Goal: Task Accomplishment & Management: Manage account settings

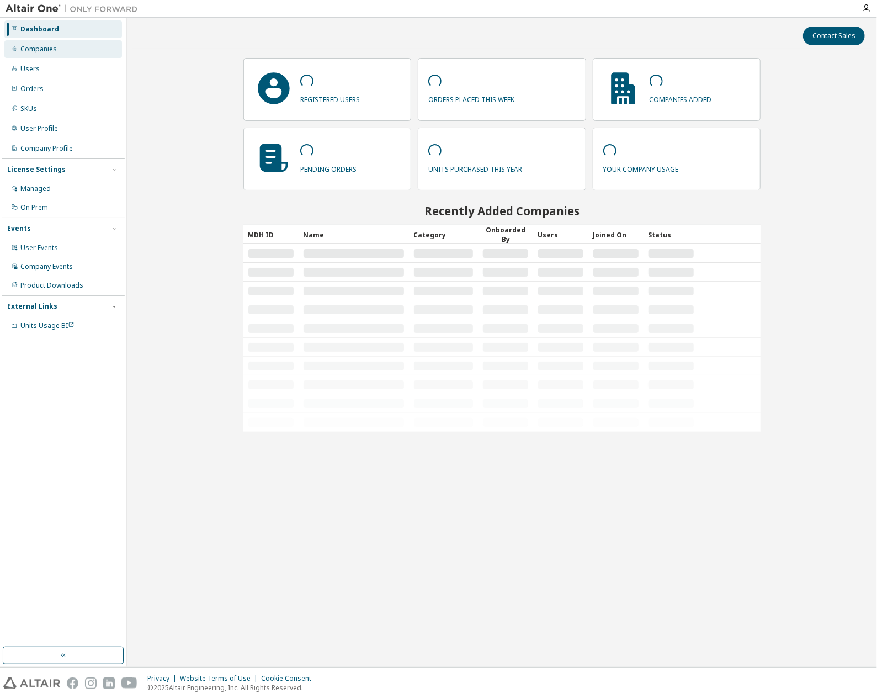
click at [70, 56] on div "Companies" at bounding box center [63, 49] width 118 height 18
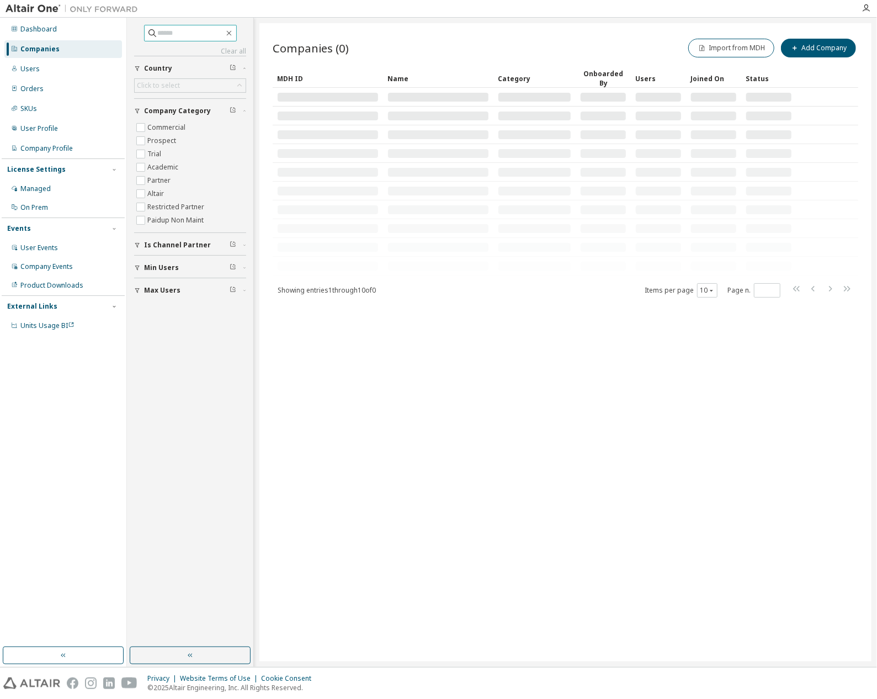
click at [189, 36] on input "text" at bounding box center [191, 33] width 66 height 11
type input "*"
type input "****"
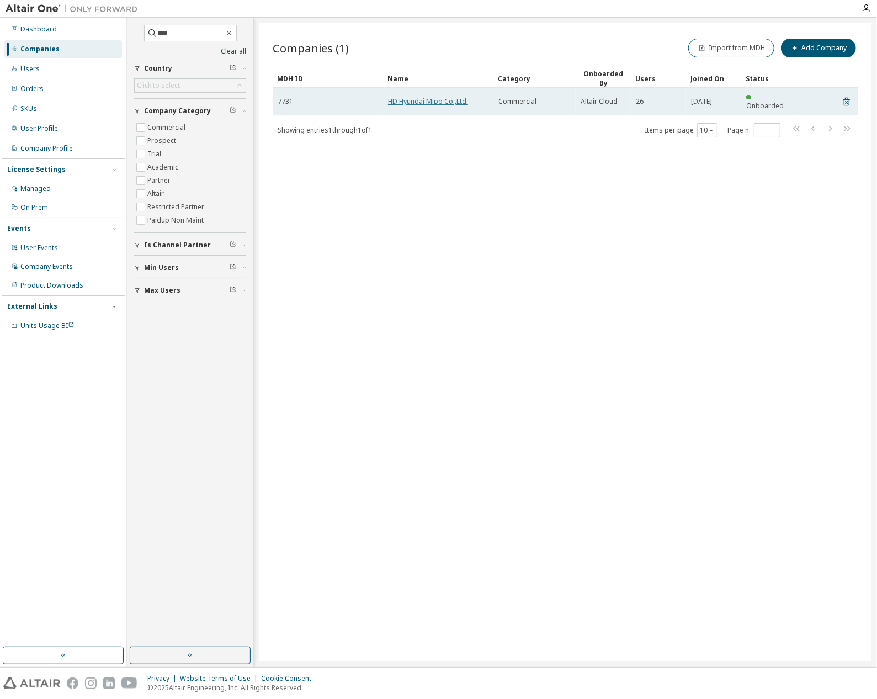
click at [428, 97] on link "HD Hyundai Mipo Co.,Ltd." at bounding box center [428, 101] width 80 height 9
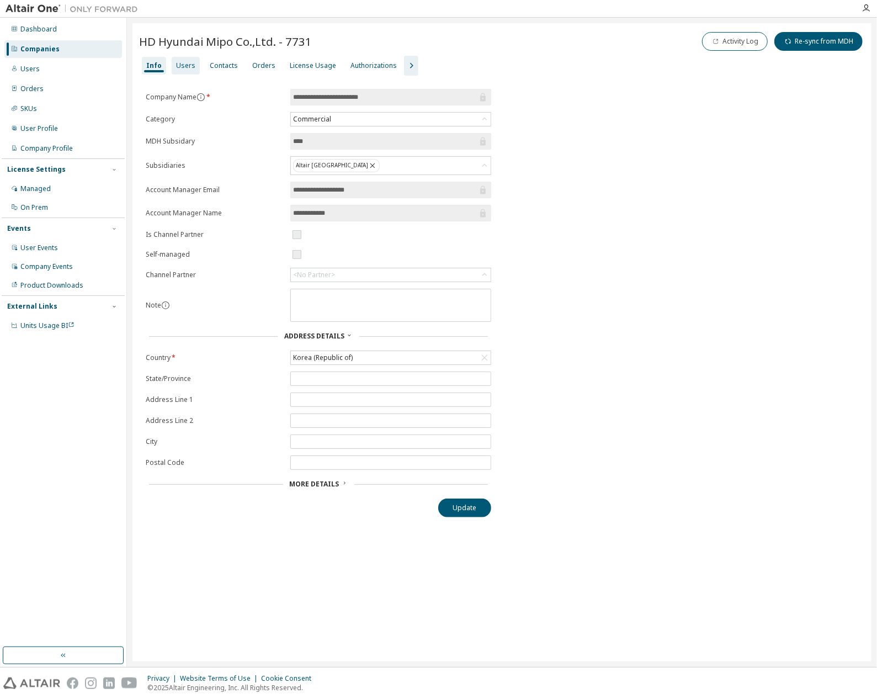
click at [178, 58] on div "Users" at bounding box center [186, 66] width 28 height 18
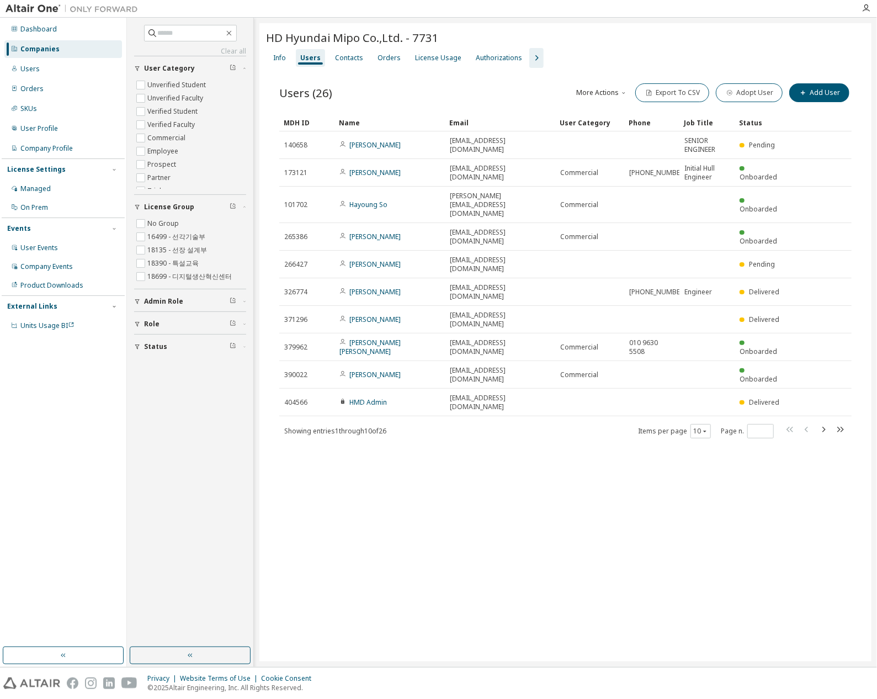
click at [384, 566] on div "HD Hyundai Mipo Co.,Ltd. - 7731 Clear Load Save Save As Field Operator Value Se…" at bounding box center [565, 342] width 612 height 638
click at [530, 61] on icon "button" at bounding box center [536, 57] width 13 height 13
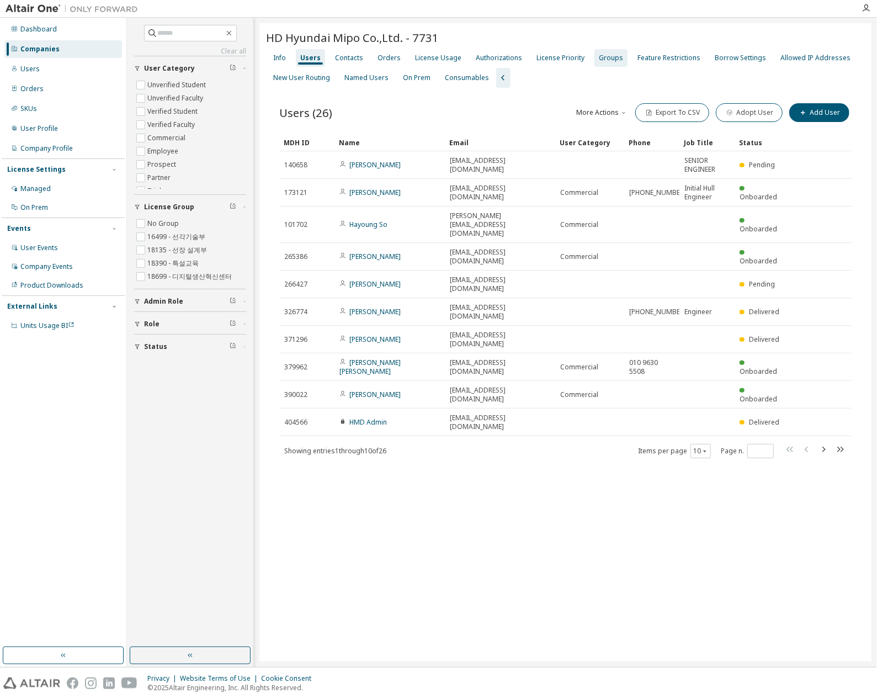
click at [602, 61] on div "Groups" at bounding box center [611, 58] width 24 height 9
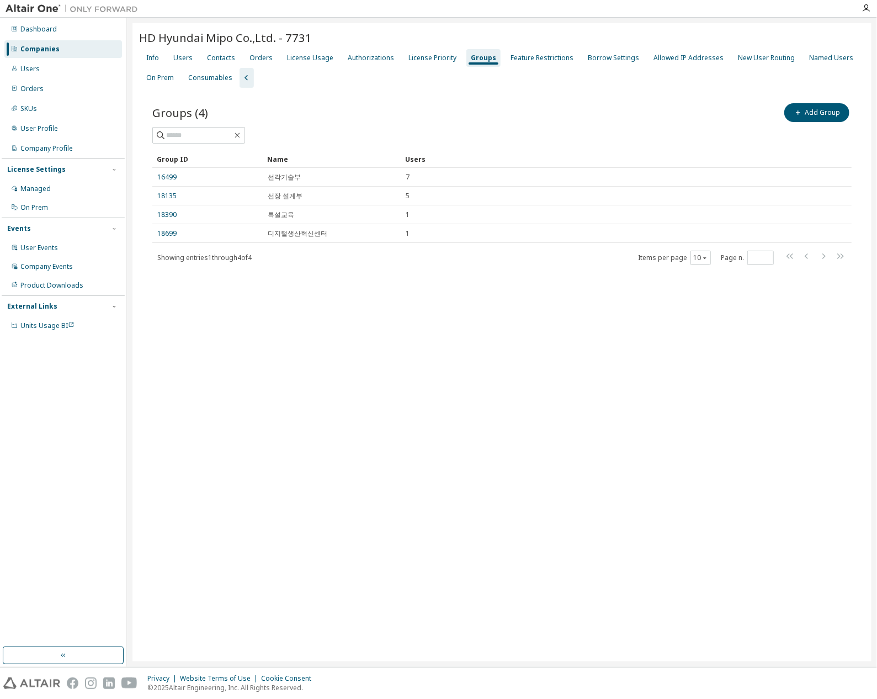
click at [408, 343] on div "HD Hyundai Mipo Co.,Ltd. - 7731 Clear Load Save Save As Field Operator Value Se…" at bounding box center [501, 342] width 739 height 638
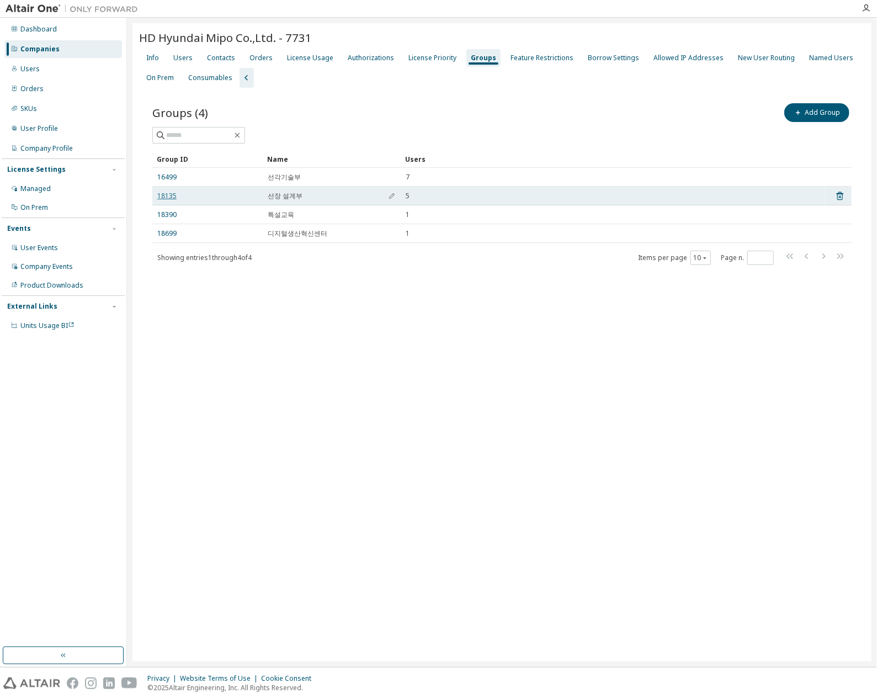
click at [163, 194] on link "18135" at bounding box center [166, 195] width 19 height 9
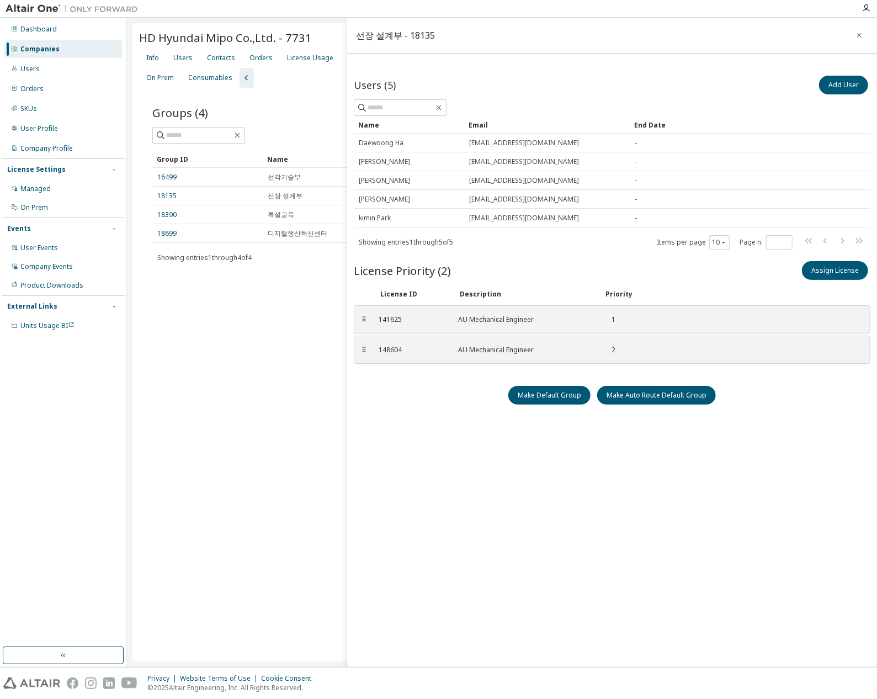
click at [852, 36] on button "button" at bounding box center [859, 35] width 18 height 18
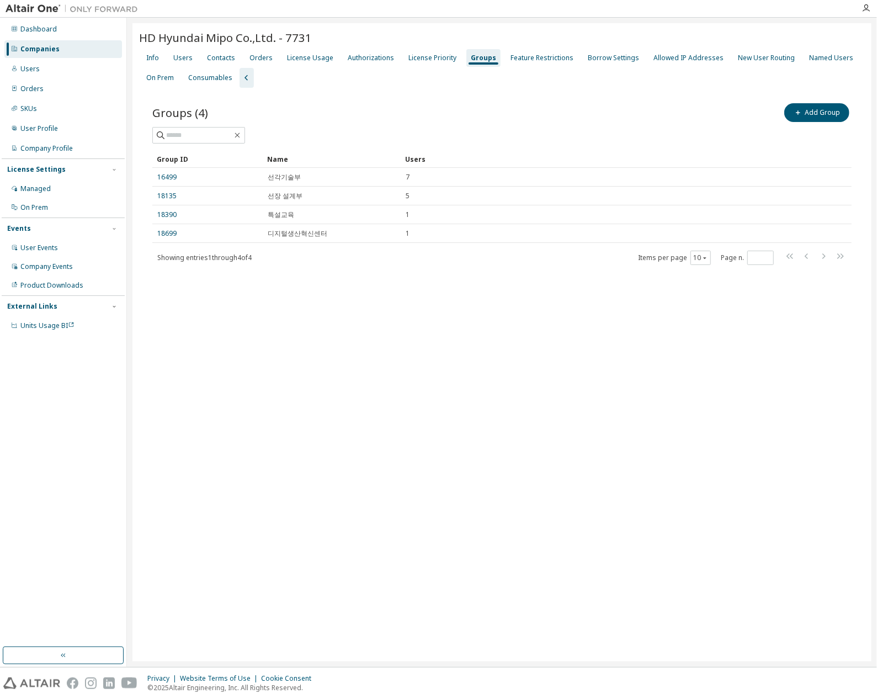
drag, startPoint x: 573, startPoint y: 321, endPoint x: 565, endPoint y: 324, distance: 8.4
click at [565, 324] on div "HD Hyundai Mipo Co.,Ltd. - 7731 Clear Load Save Save As Field Operator Value Se…" at bounding box center [501, 342] width 739 height 638
click at [613, 450] on div "HD Hyundai Mipo Co.,Ltd. - 7731 Clear Load Save Save As Field Operator Value Se…" at bounding box center [501, 342] width 739 height 638
click at [405, 500] on div "HD Hyundai Mipo Co.,Ltd. - 7731 Clear Load Save Save As Field Operator Value Se…" at bounding box center [501, 342] width 739 height 638
click at [67, 60] on div "Users" at bounding box center [63, 69] width 118 height 18
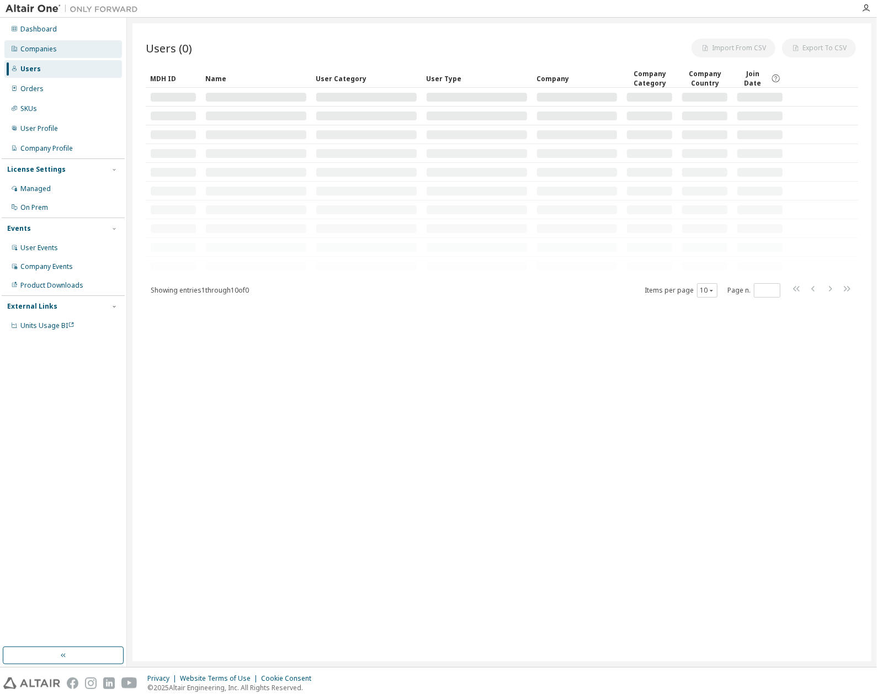
click at [68, 53] on div "Companies" at bounding box center [63, 49] width 118 height 18
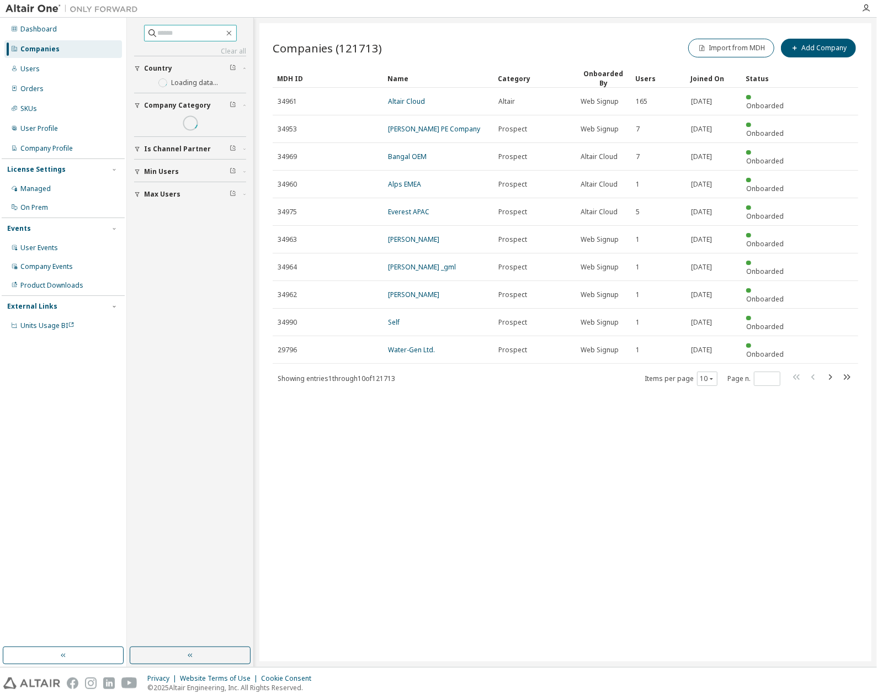
click at [180, 39] on span at bounding box center [190, 33] width 93 height 17
click at [181, 35] on input "text" at bounding box center [191, 33] width 66 height 11
type input "*"
type input "****"
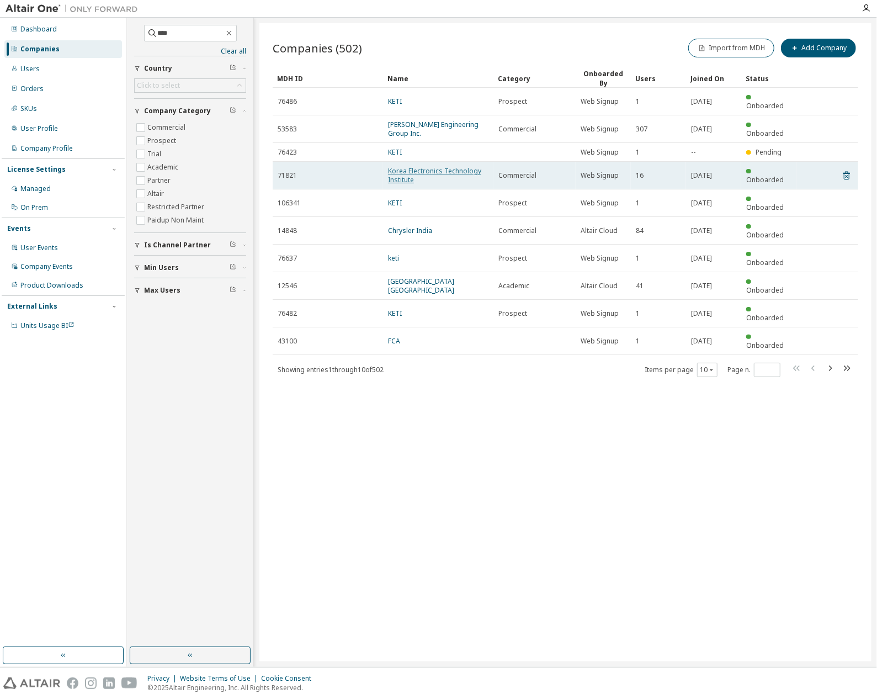
click at [410, 166] on link "Korea Electronics Technology Institute" at bounding box center [434, 175] width 93 height 18
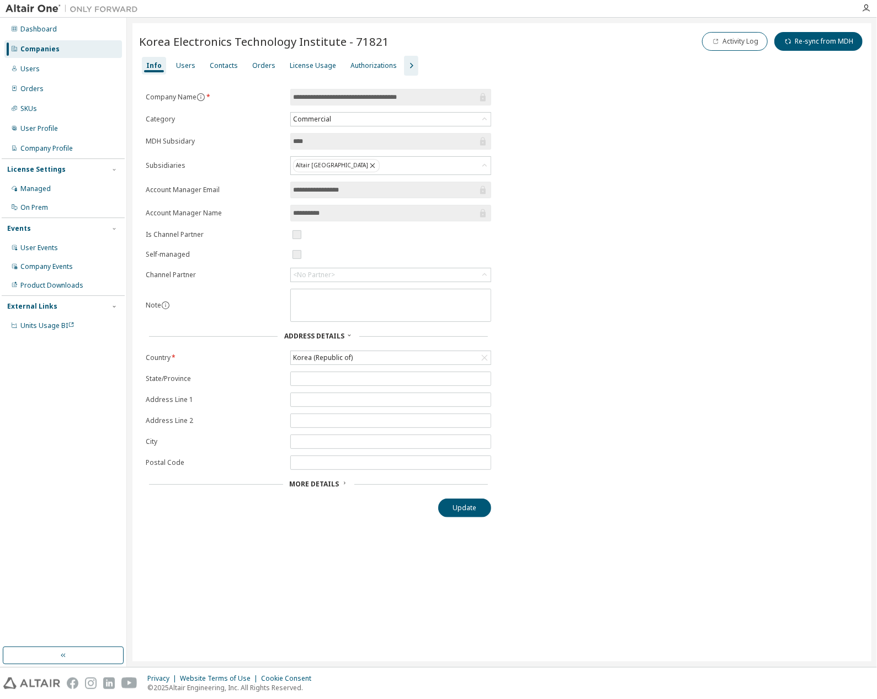
click at [407, 64] on icon "button" at bounding box center [410, 65] width 13 height 13
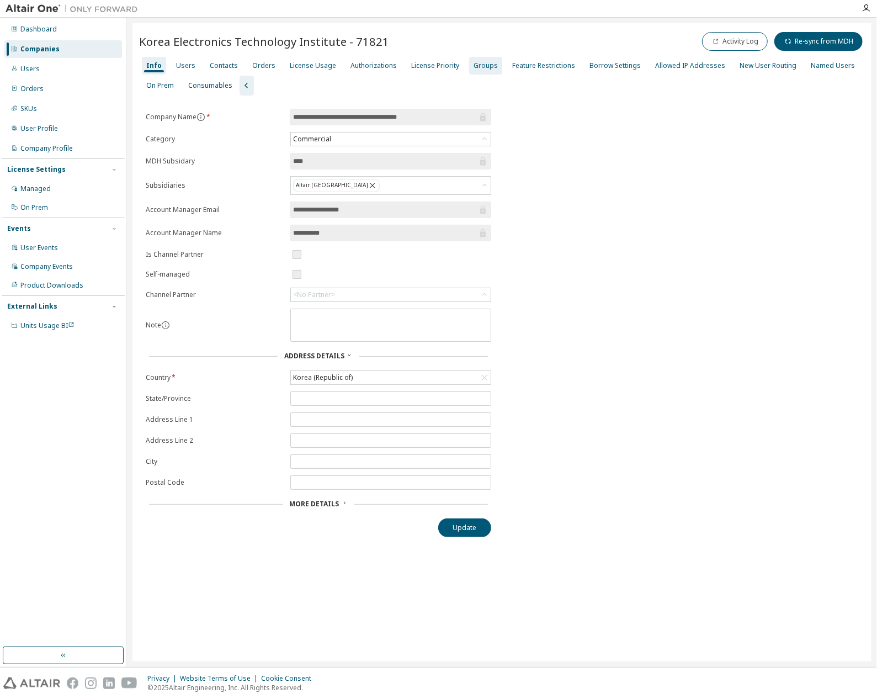
click at [477, 65] on div "Groups" at bounding box center [485, 65] width 24 height 9
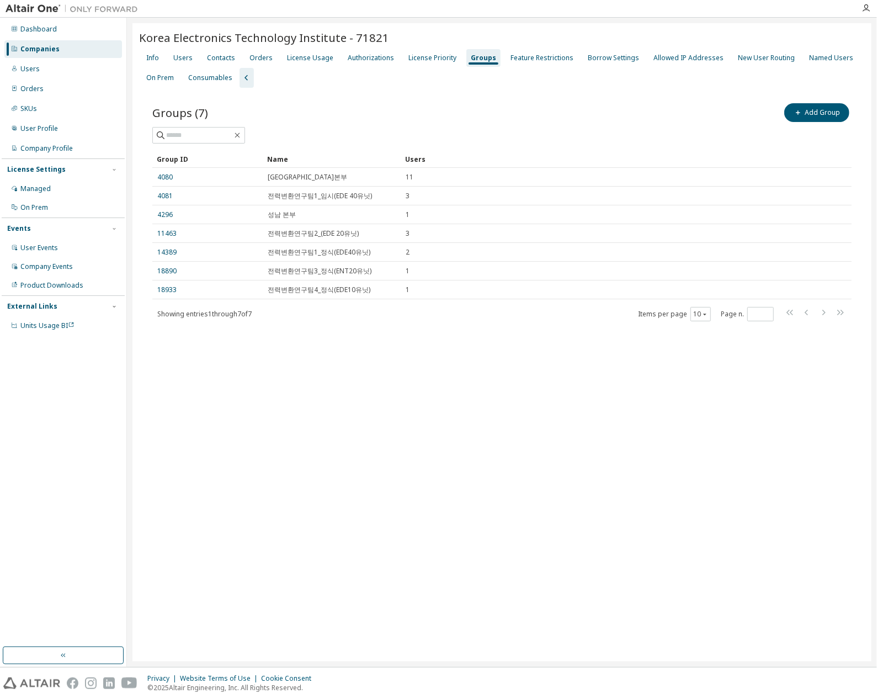
drag, startPoint x: 391, startPoint y: 342, endPoint x: 397, endPoint y: 344, distance: 7.0
click at [392, 343] on div "Groups (7) Add Group Clear Load Save Save As Field Operator Value Select filter…" at bounding box center [502, 219] width 726 height 263
click at [566, 488] on div "Korea Electronics Technology Institute - 71821 Clear Load Save Save As Field Op…" at bounding box center [501, 342] width 739 height 638
click at [494, 311] on div "Showing entries 1 through 7 of 7 Items per page 10 Page n. *" at bounding box center [501, 314] width 699 height 16
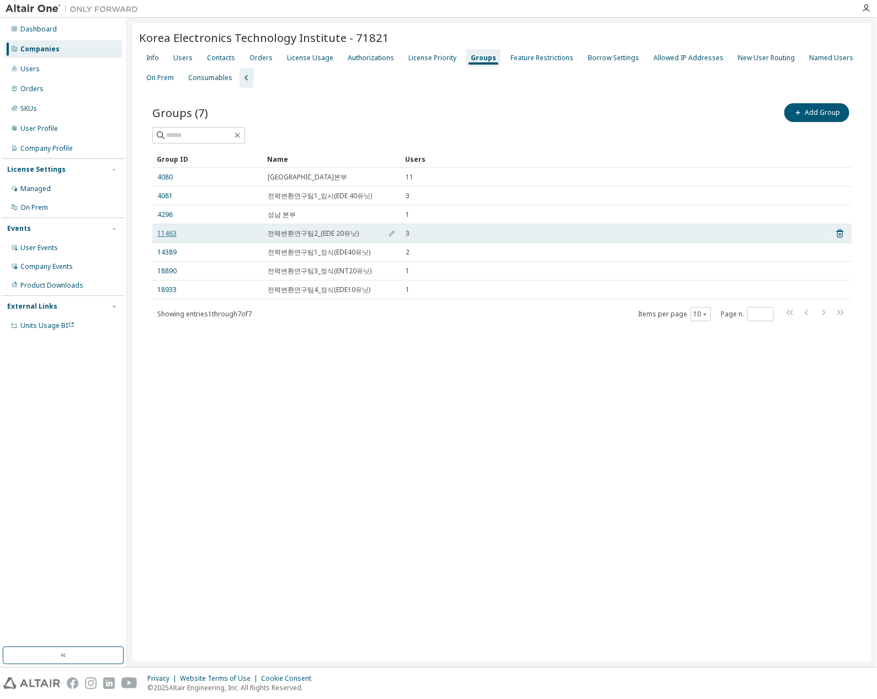
click at [158, 232] on link "11463" at bounding box center [166, 233] width 19 height 9
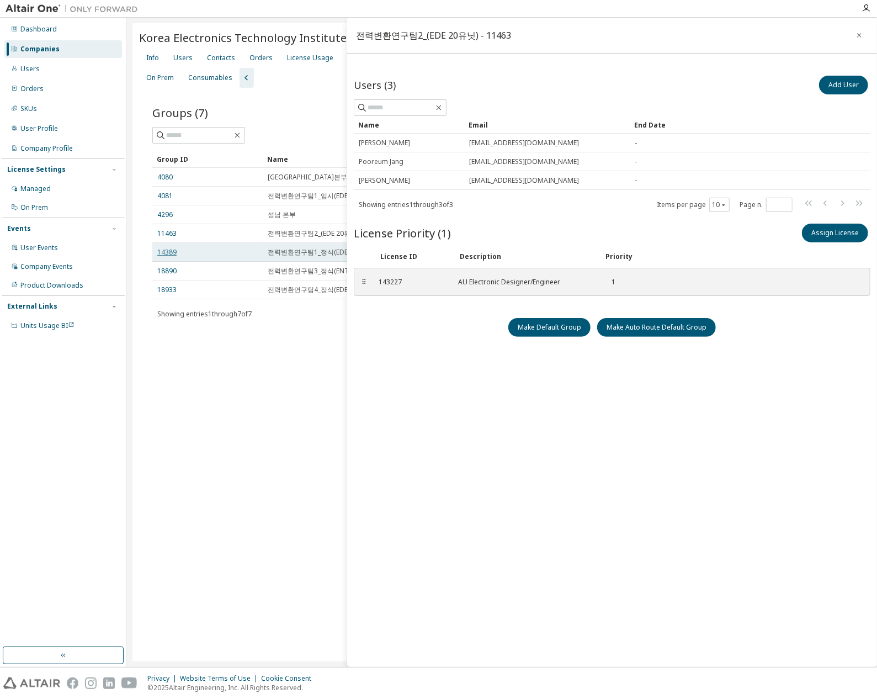
click at [161, 251] on link "14389" at bounding box center [166, 252] width 19 height 9
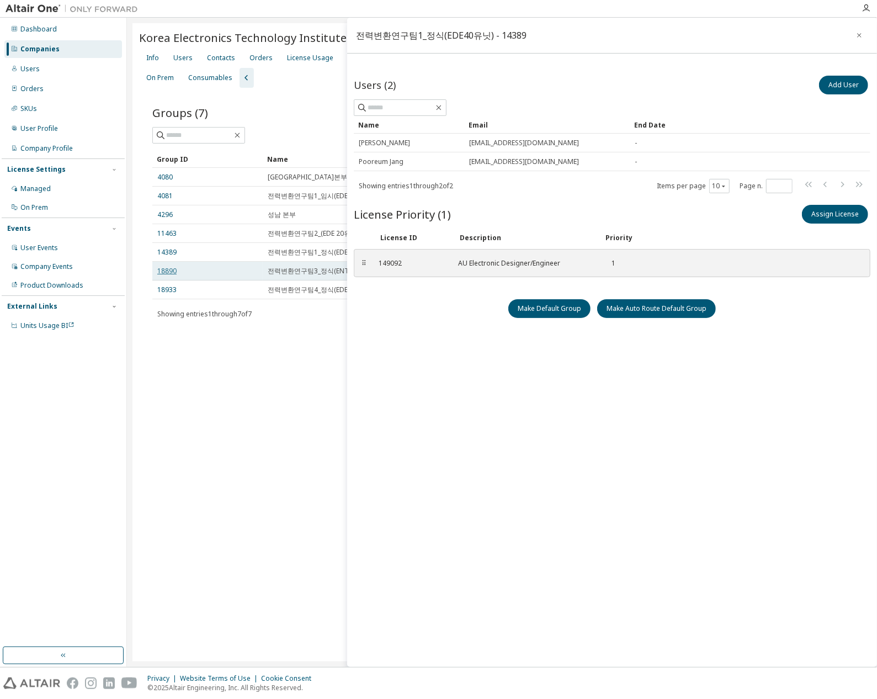
click at [173, 268] on link "18890" at bounding box center [166, 271] width 19 height 9
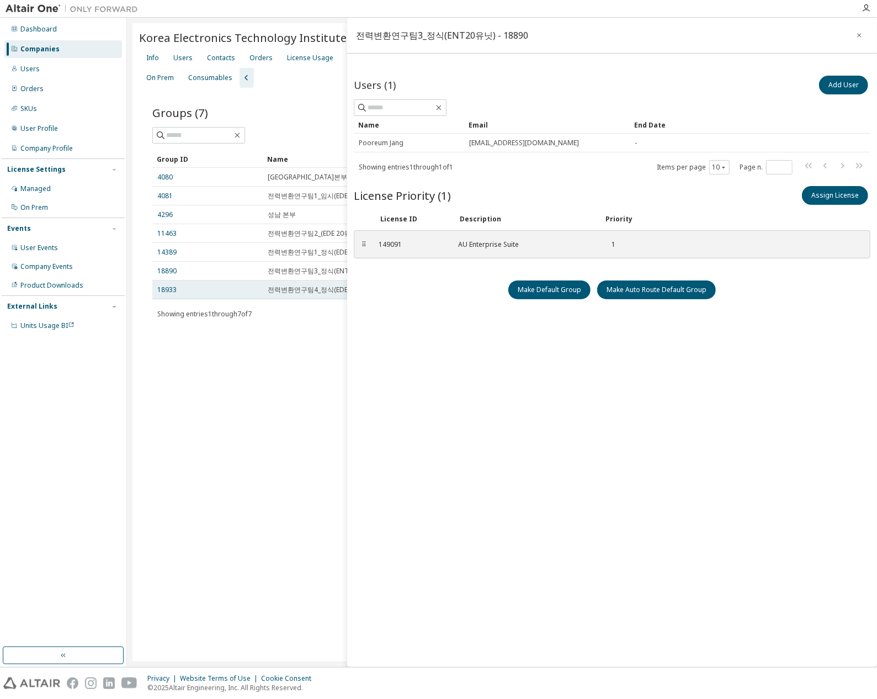
click at [173, 284] on td "18933" at bounding box center [207, 289] width 110 height 19
click at [166, 294] on td "18933" at bounding box center [207, 289] width 110 height 19
click at [167, 291] on link "18933" at bounding box center [166, 289] width 19 height 9
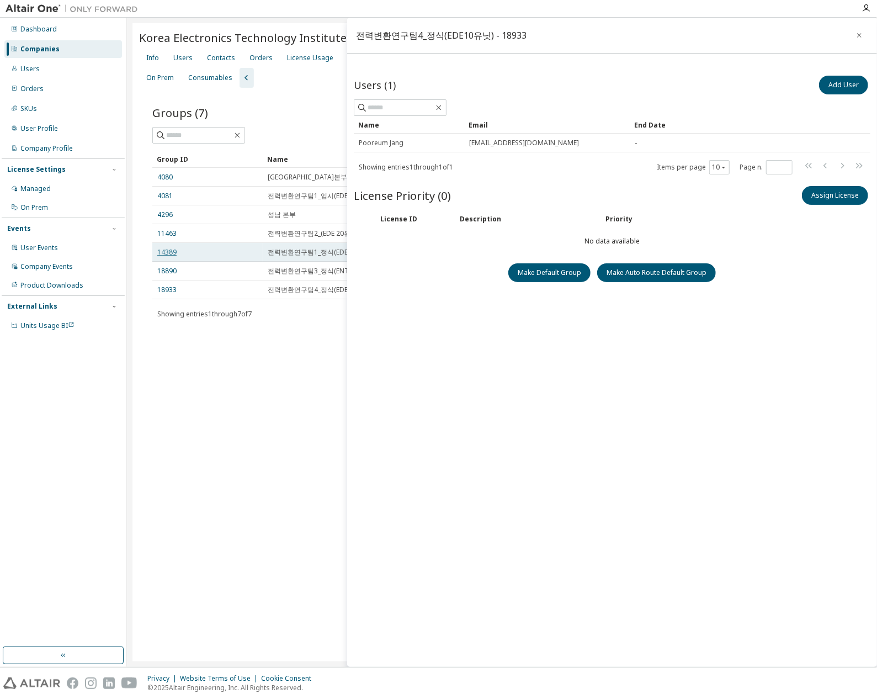
click at [171, 252] on link "14389" at bounding box center [166, 252] width 19 height 9
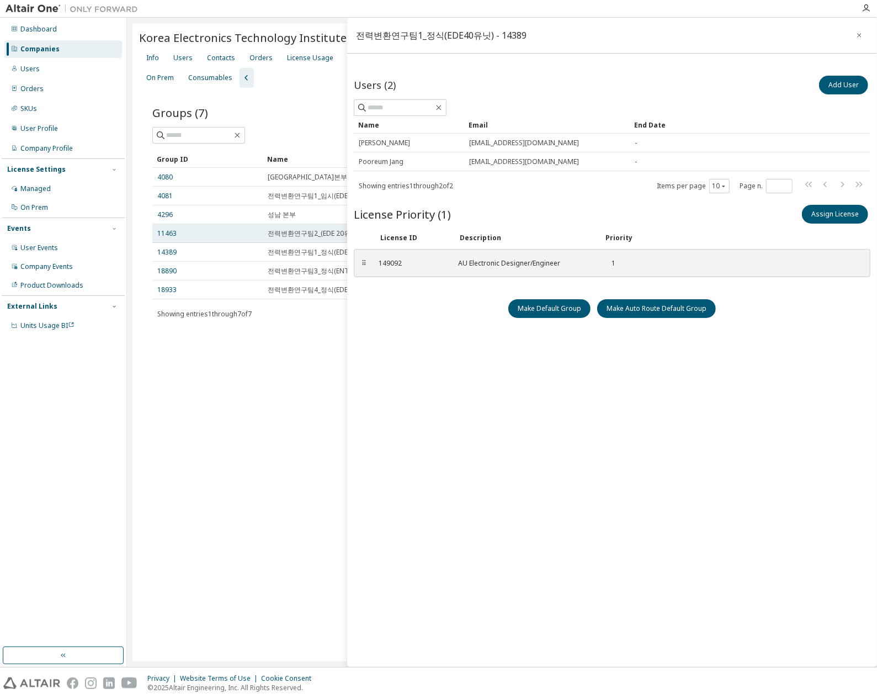
click at [170, 238] on td "11463" at bounding box center [207, 233] width 110 height 19
click at [171, 236] on link "11463" at bounding box center [166, 233] width 19 height 9
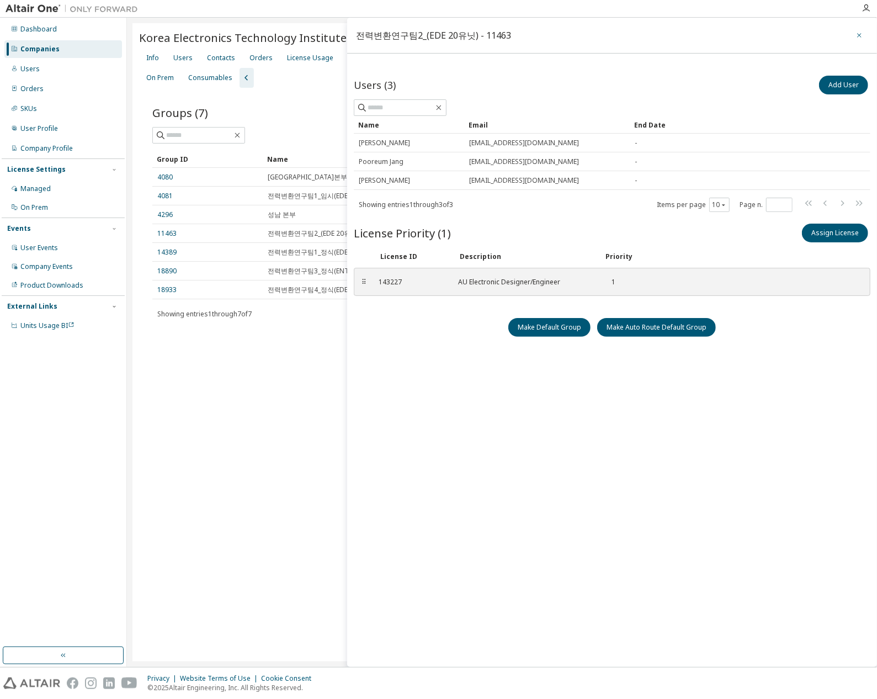
click at [853, 33] on button "button" at bounding box center [859, 35] width 18 height 18
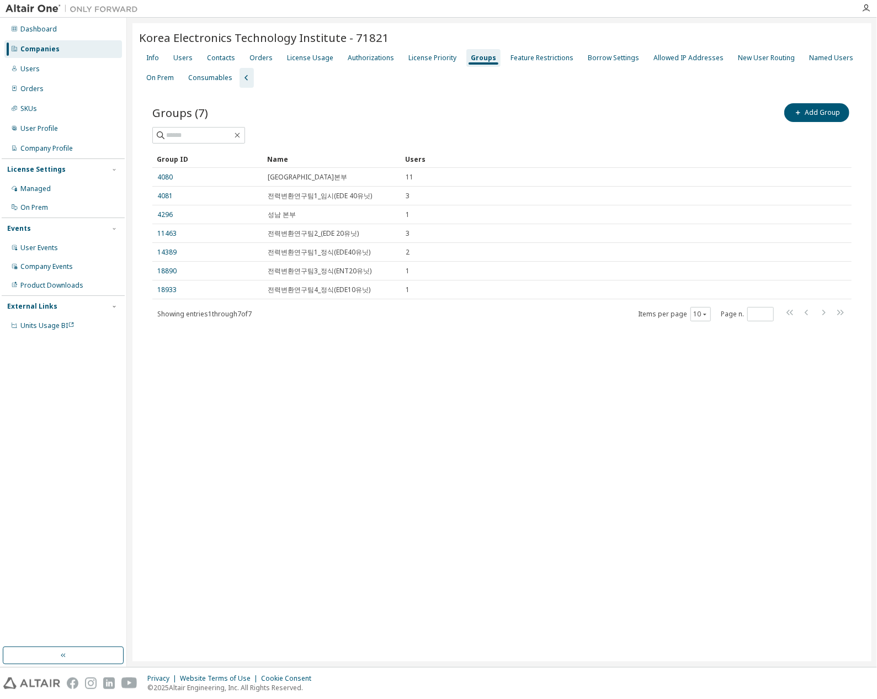
click at [549, 416] on div "Korea Electronics Technology Institute - 71821 Clear Load Save Save As Field Op…" at bounding box center [501, 342] width 739 height 638
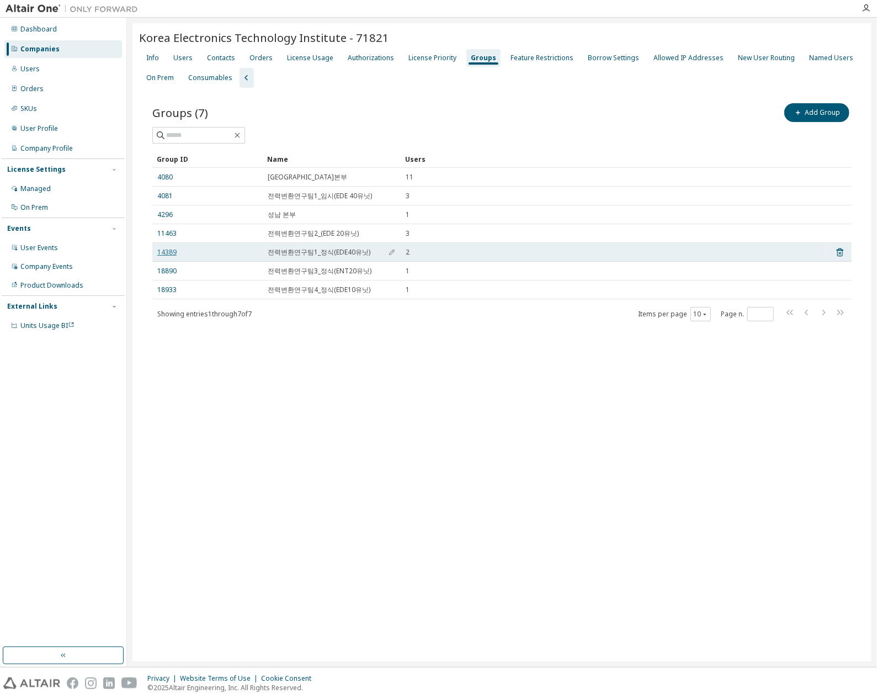
click at [167, 255] on link "14389" at bounding box center [166, 252] width 19 height 9
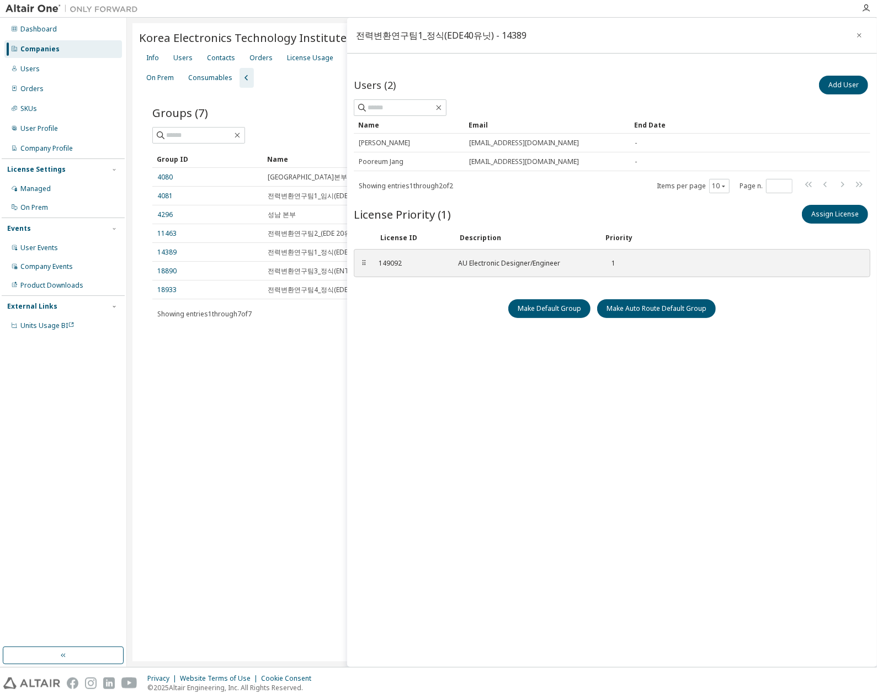
click at [482, 292] on div "Users (2) Add User Clear Load Save Save As Field Operator Value Select filter S…" at bounding box center [612, 352] width 517 height 559
click at [857, 34] on icon "button" at bounding box center [859, 35] width 8 height 9
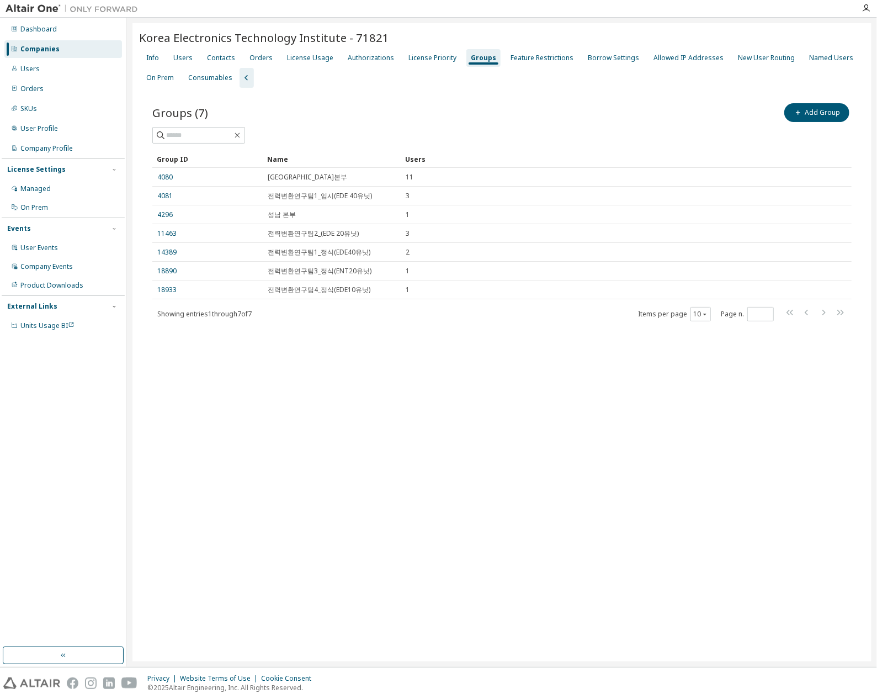
click at [355, 333] on div "Groups (7) Add Group Clear Load Save Save As Field Operator Value Select filter…" at bounding box center [502, 219] width 726 height 263
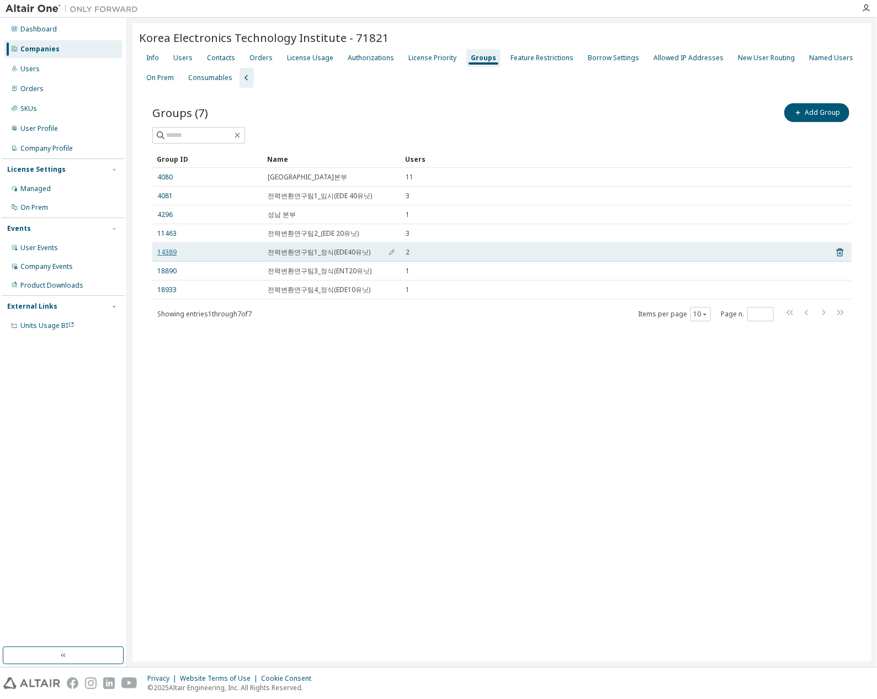
click at [168, 253] on link "14389" at bounding box center [166, 252] width 19 height 9
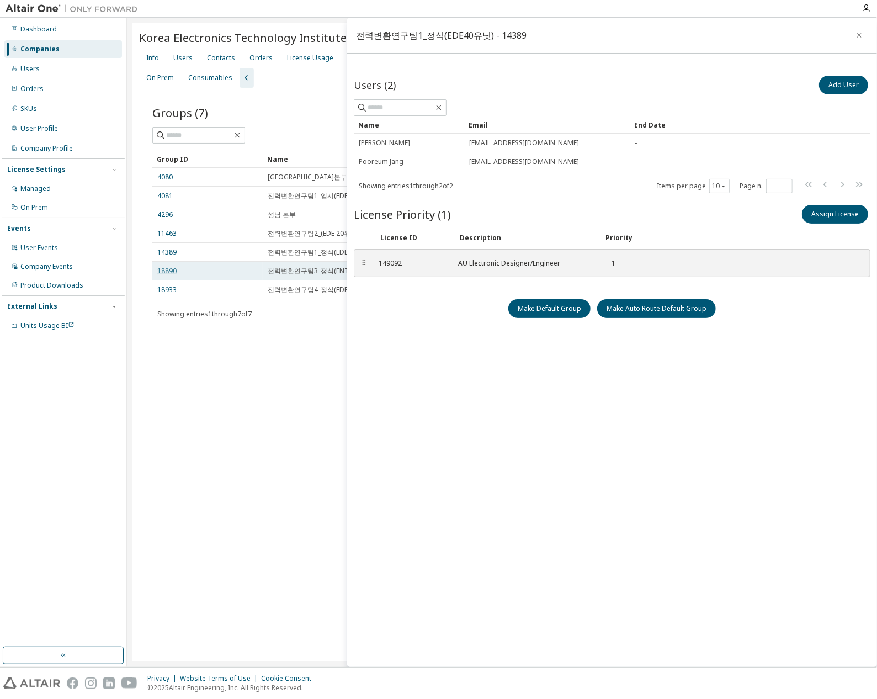
click at [168, 271] on link "18890" at bounding box center [166, 271] width 19 height 9
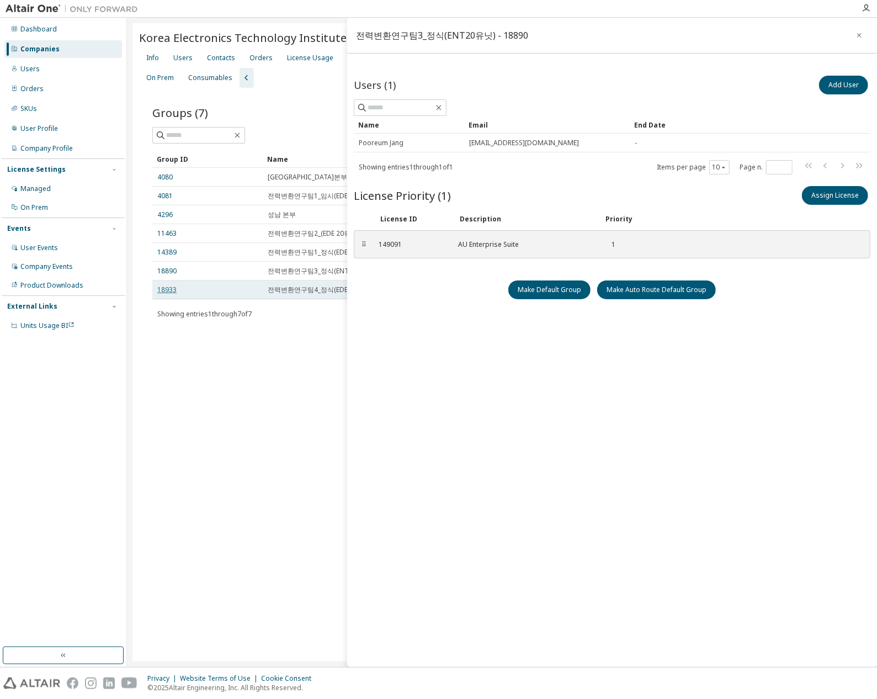
click at [162, 287] on link "18933" at bounding box center [166, 289] width 19 height 9
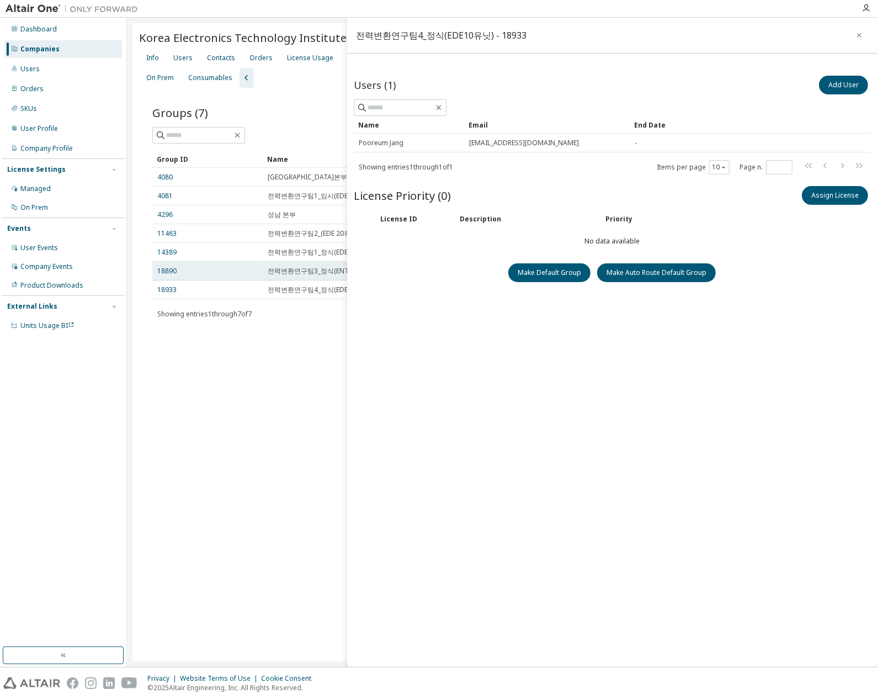
click at [167, 276] on td "18890" at bounding box center [207, 271] width 110 height 19
click at [167, 269] on link "18890" at bounding box center [166, 271] width 19 height 9
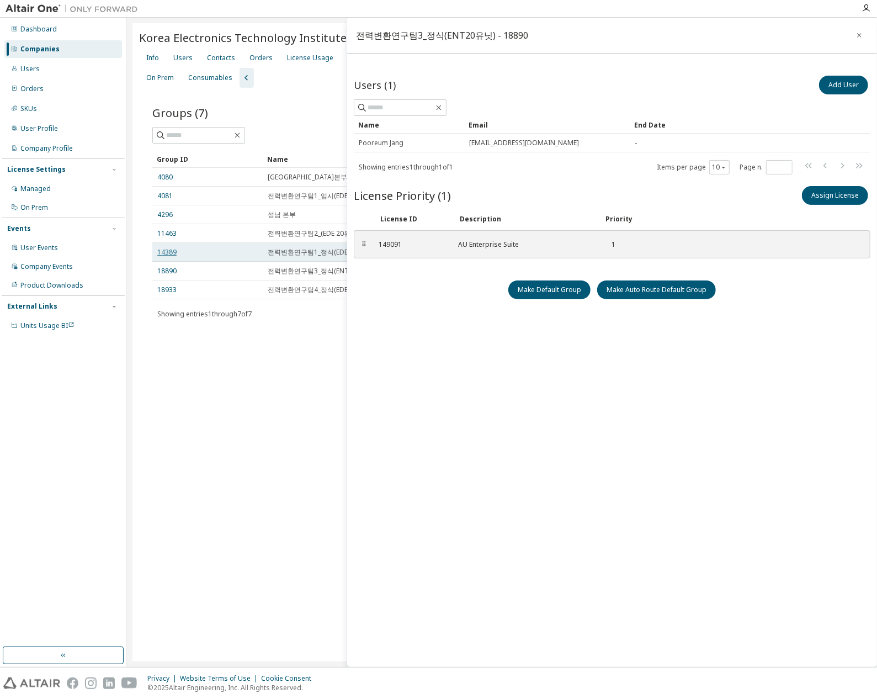
click at [173, 250] on link "14389" at bounding box center [166, 252] width 19 height 9
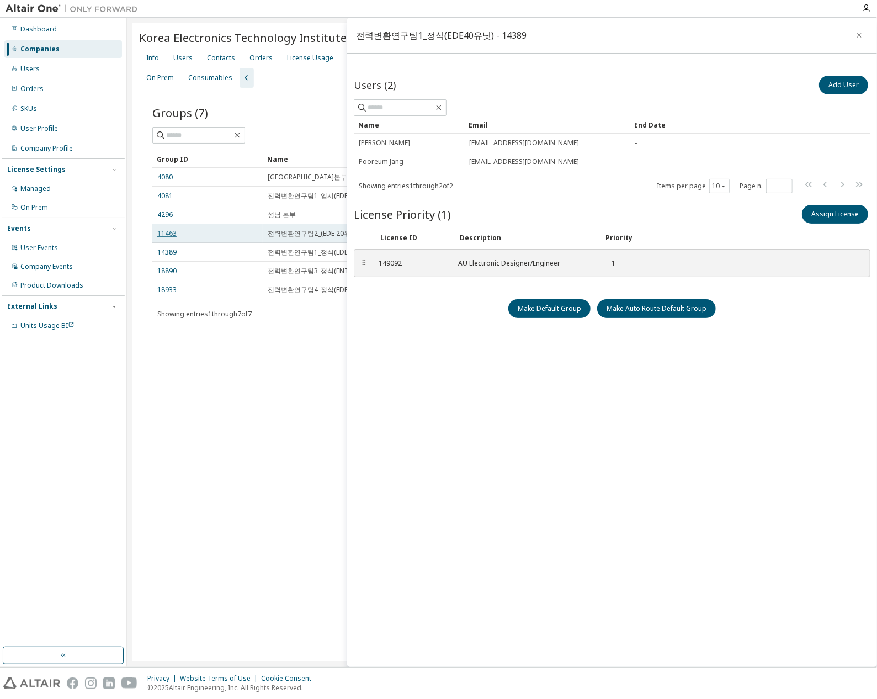
click at [174, 232] on link "11463" at bounding box center [166, 233] width 19 height 9
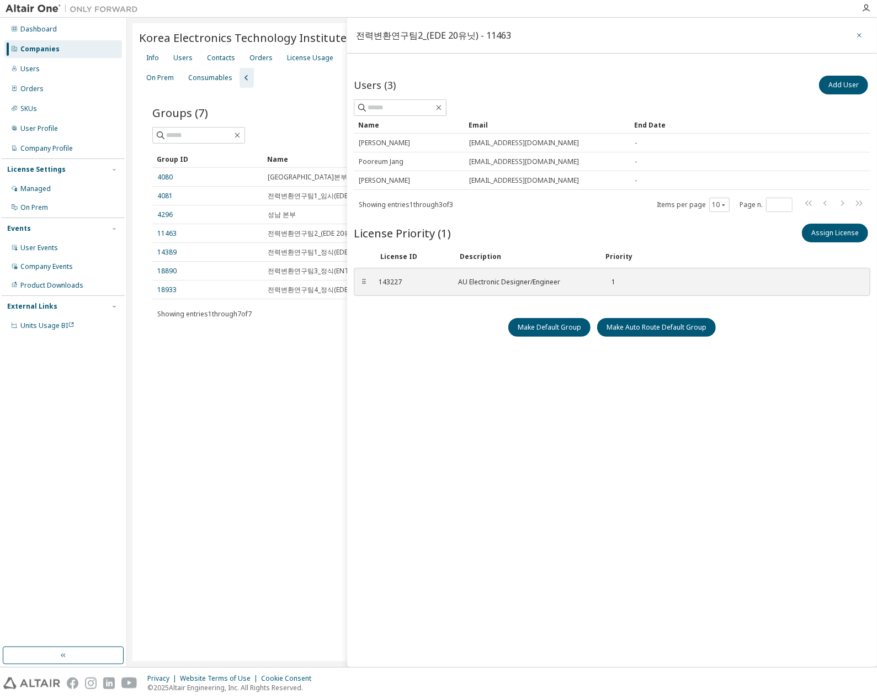
click at [863, 33] on button "button" at bounding box center [859, 35] width 18 height 18
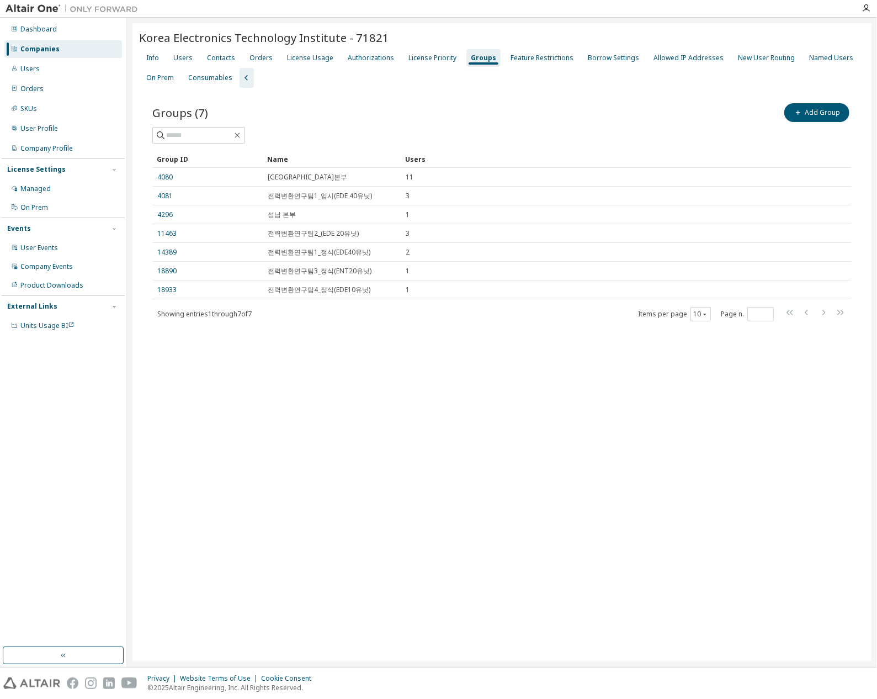
click at [487, 418] on div "Korea Electronics Technology Institute - 71821 Clear Load Save Save As Field Op…" at bounding box center [501, 342] width 739 height 638
drag, startPoint x: 648, startPoint y: 394, endPoint x: 641, endPoint y: 394, distance: 6.6
click at [646, 395] on div "Korea Electronics Technology Institute - 71821 Clear Load Save Save As Field Op…" at bounding box center [501, 342] width 739 height 638
click at [325, 372] on div "Korea Electronics Technology Institute - 71821 Clear Load Save Save As Field Op…" at bounding box center [501, 342] width 739 height 638
click at [756, 441] on div "Korea Electronics Technology Institute - 71821 Clear Load Save Save As Field Op…" at bounding box center [501, 342] width 739 height 638
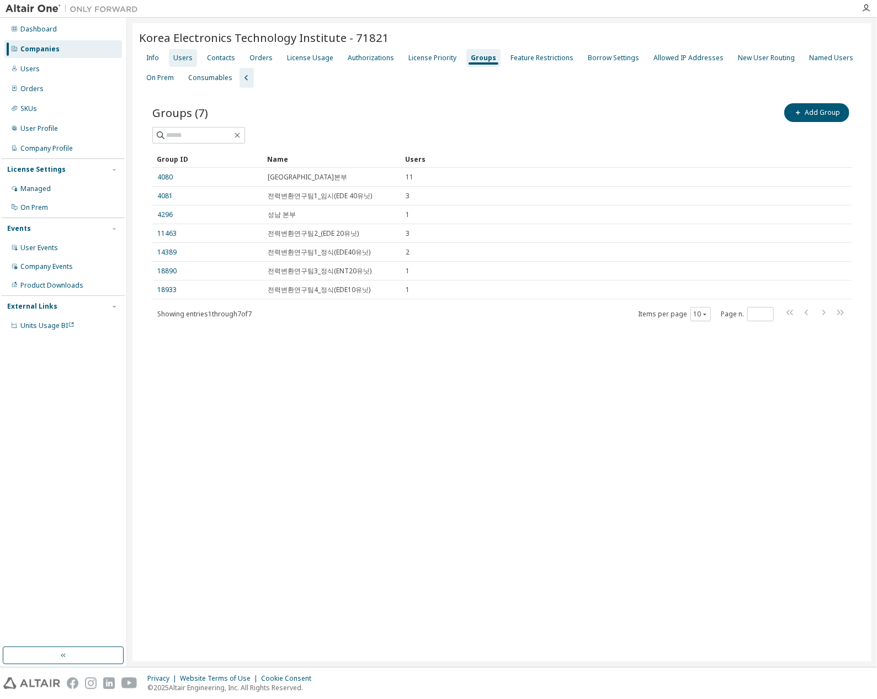
click at [187, 58] on div "Users" at bounding box center [182, 58] width 19 height 9
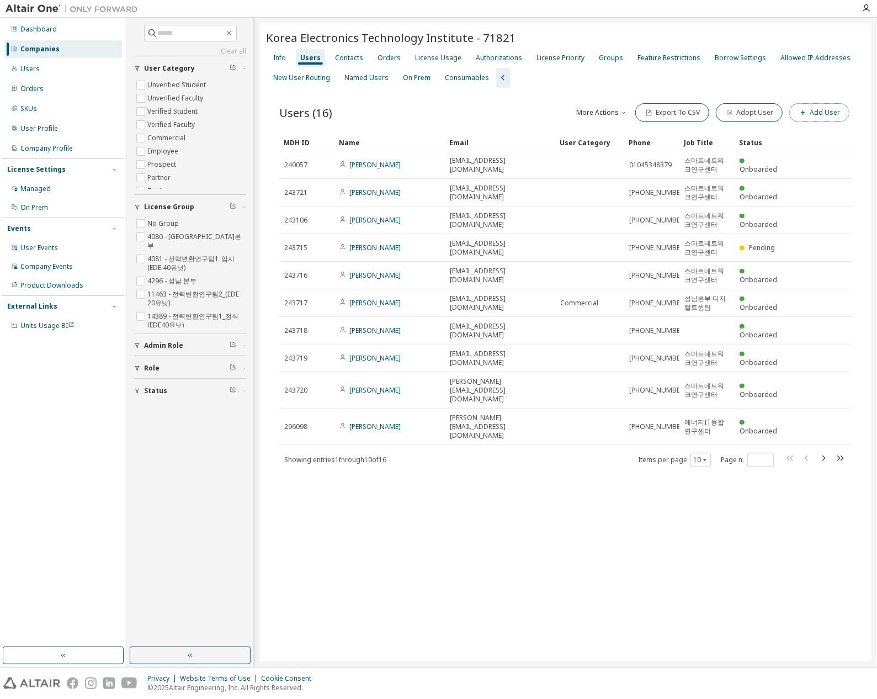
click at [816, 110] on button "Add User" at bounding box center [819, 112] width 60 height 19
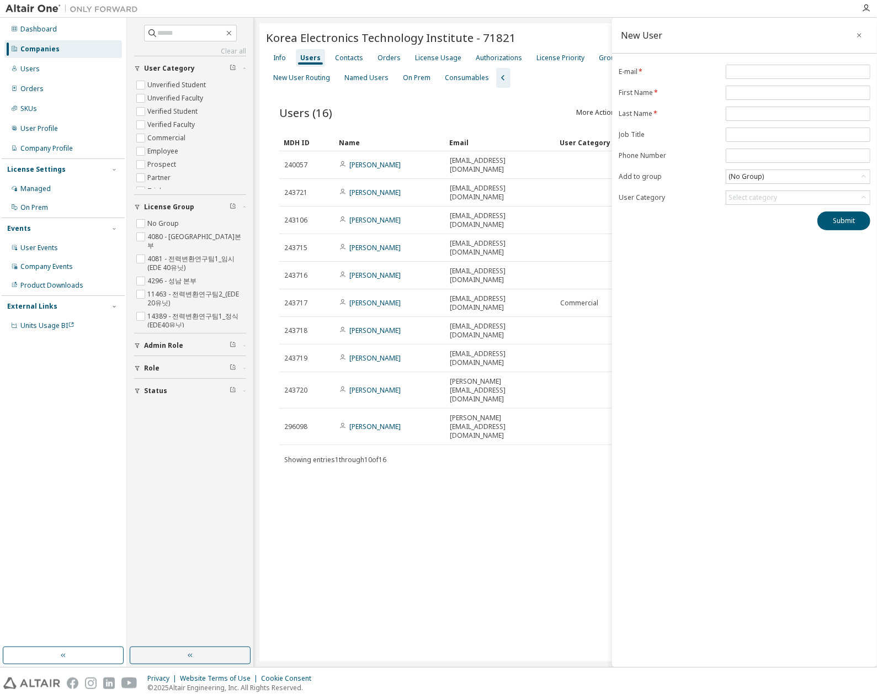
drag, startPoint x: 716, startPoint y: 437, endPoint x: 734, endPoint y: 456, distance: 26.2
click at [716, 437] on div "New User E-mail * First Name * Last Name * Job Title Phone Number Add to group …" at bounding box center [744, 342] width 265 height 649
click at [778, 68] on input "email" at bounding box center [797, 71] width 139 height 9
paste input "**********"
type input "**********"
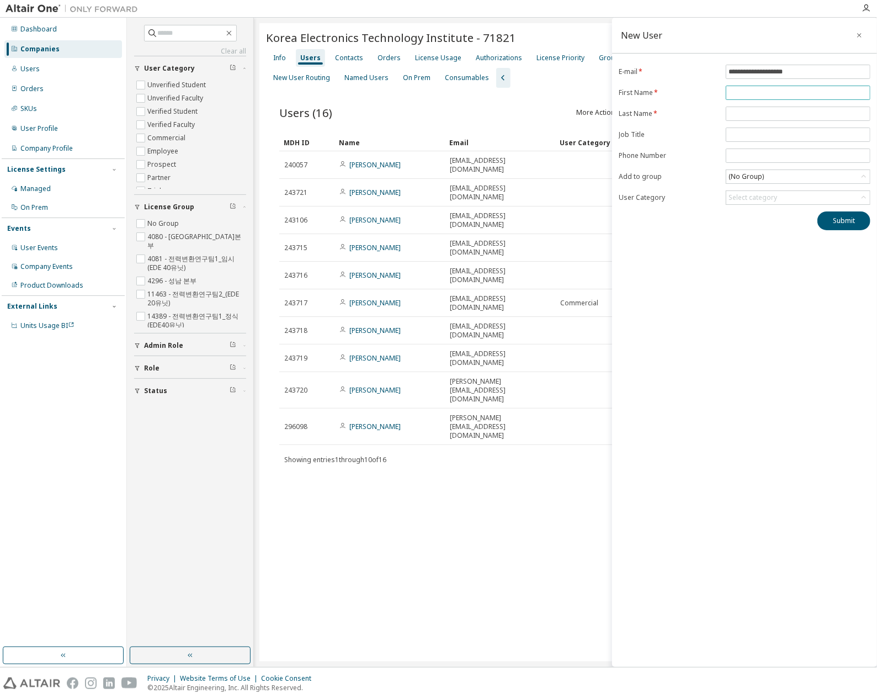
click at [746, 98] on span at bounding box center [798, 93] width 145 height 14
click at [813, 72] on input "**********" at bounding box center [797, 71] width 139 height 9
drag, startPoint x: 698, startPoint y: 72, endPoint x: 688, endPoint y: 72, distance: 9.4
click at [688, 72] on form "**********" at bounding box center [745, 135] width 252 height 140
click at [89, 64] on div "Users" at bounding box center [63, 69] width 118 height 18
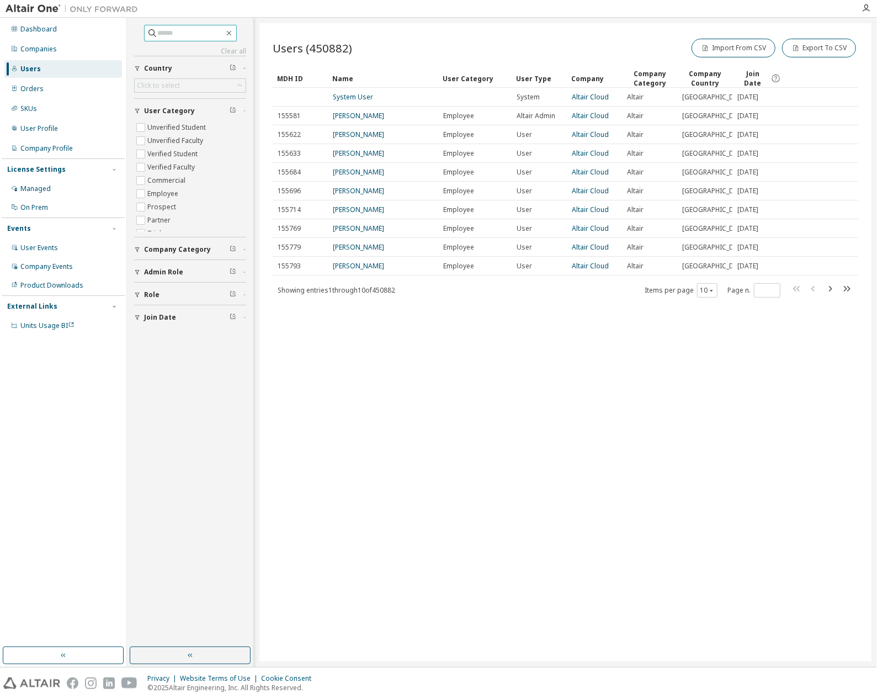
click at [189, 32] on input "text" at bounding box center [191, 33] width 66 height 11
paste input "**********"
type input "**********"
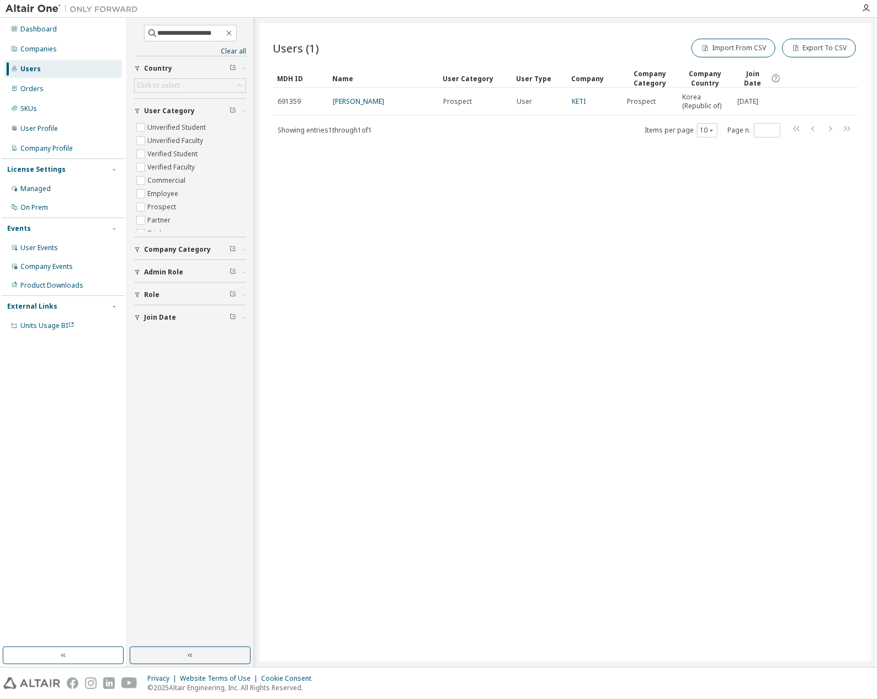
click at [83, 60] on div "Users" at bounding box center [63, 69] width 118 height 18
click at [84, 54] on div "Companies" at bounding box center [63, 49] width 118 height 18
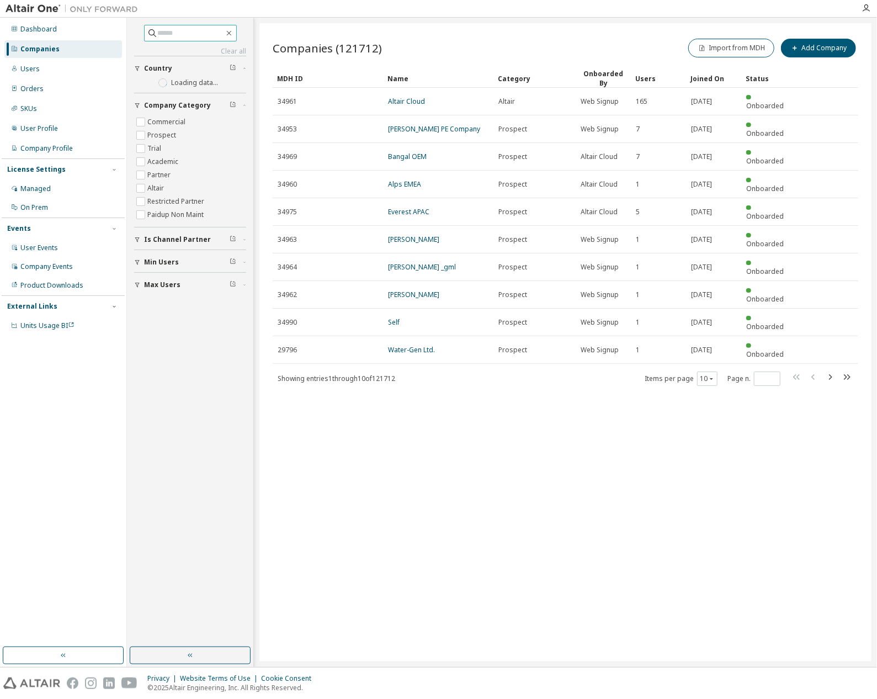
click at [217, 40] on span at bounding box center [190, 33] width 93 height 17
click at [203, 33] on input "text" at bounding box center [191, 33] width 66 height 11
type input "*"
type input "****"
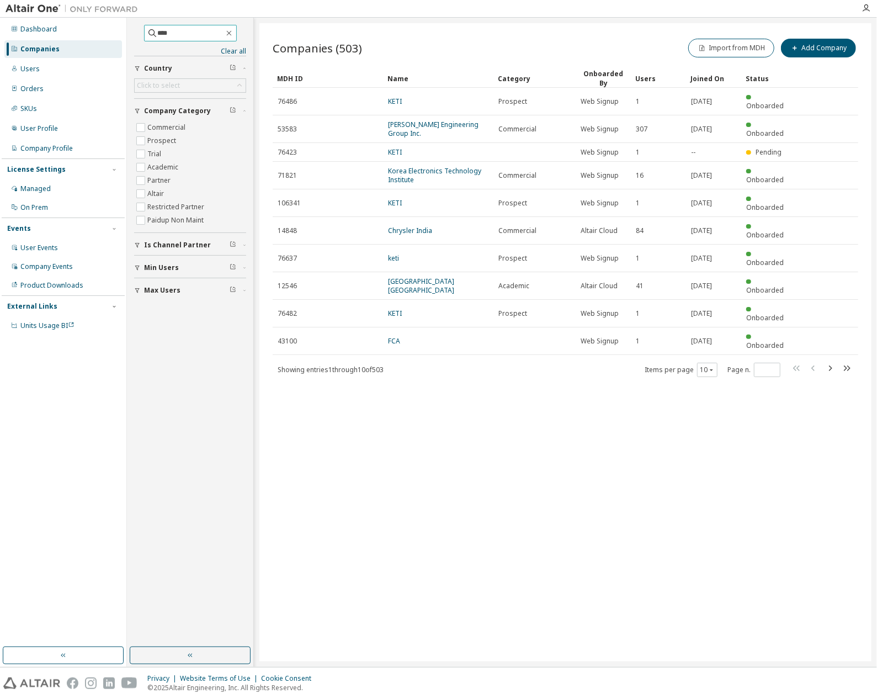
click at [167, 25] on span "****" at bounding box center [190, 33] width 93 height 17
click at [179, 33] on input "****" at bounding box center [191, 33] width 66 height 11
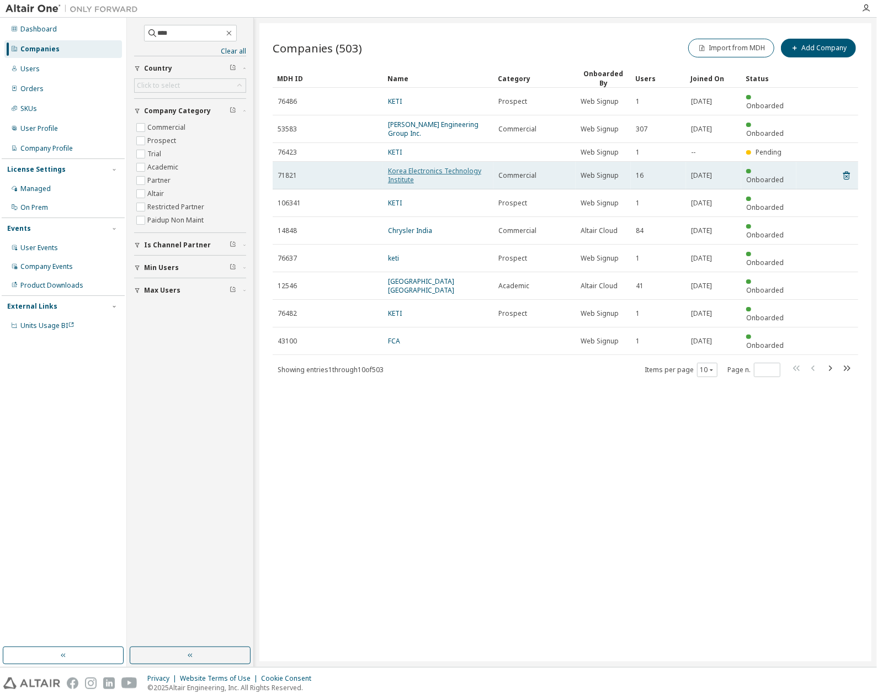
click at [400, 166] on link "Korea Electronics Technology Institute" at bounding box center [434, 175] width 93 height 18
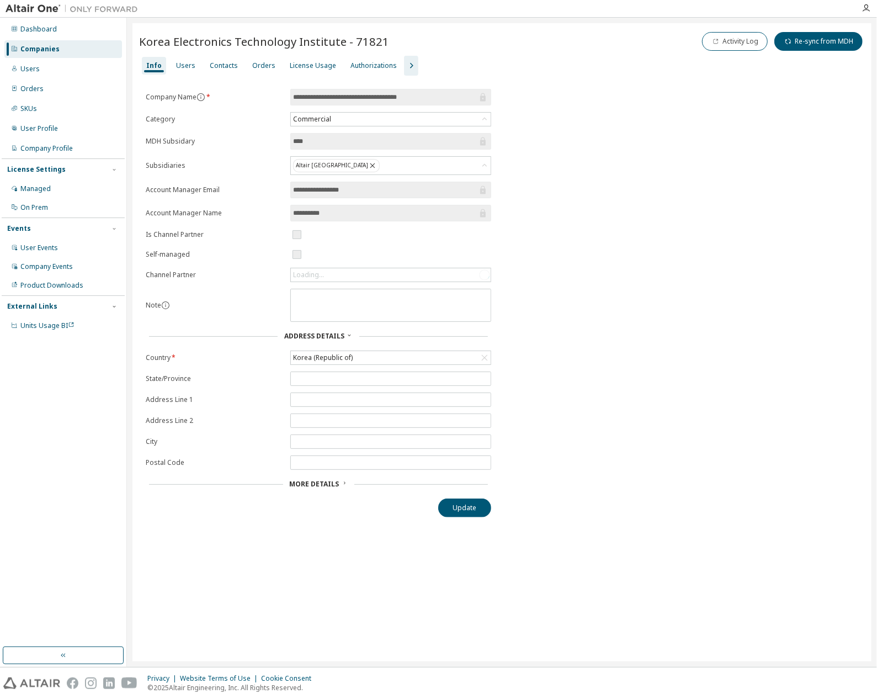
click at [404, 72] on button "button" at bounding box center [411, 66] width 14 height 20
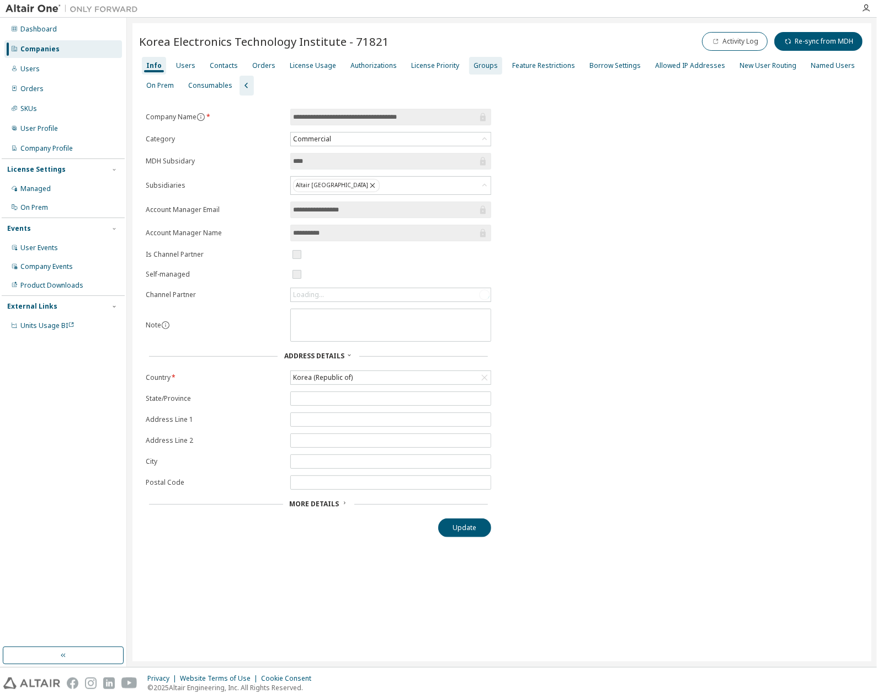
click at [477, 69] on div "Groups" at bounding box center [485, 65] width 24 height 9
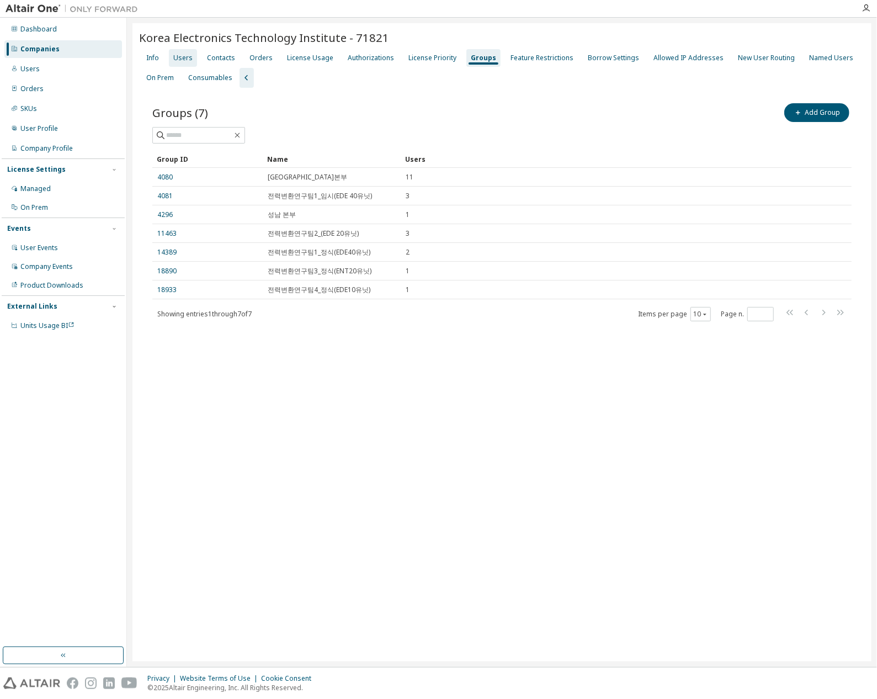
click at [172, 57] on div "Users" at bounding box center [183, 58] width 28 height 18
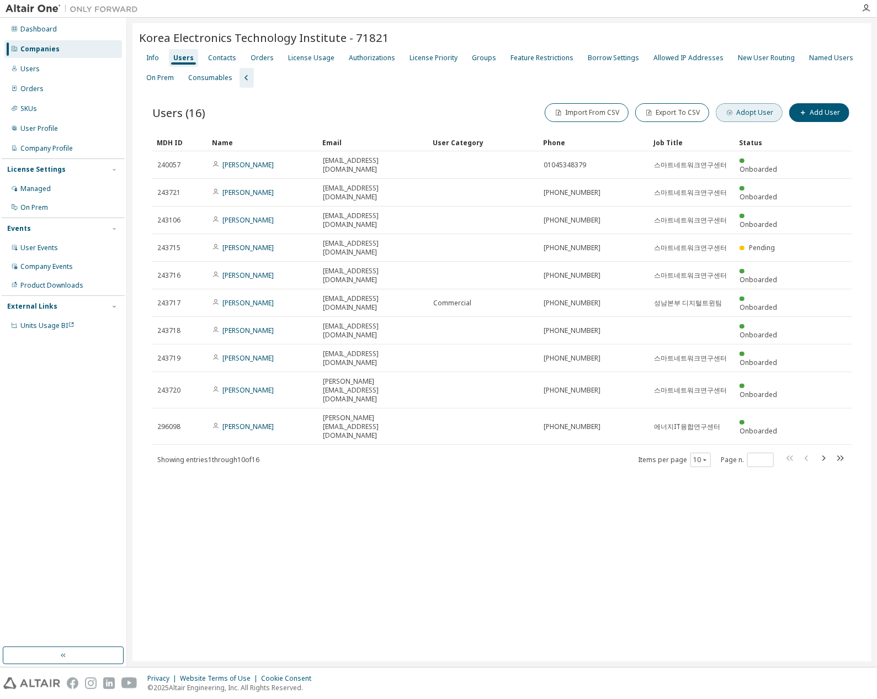
click at [754, 113] on button "Adopt User" at bounding box center [749, 112] width 67 height 19
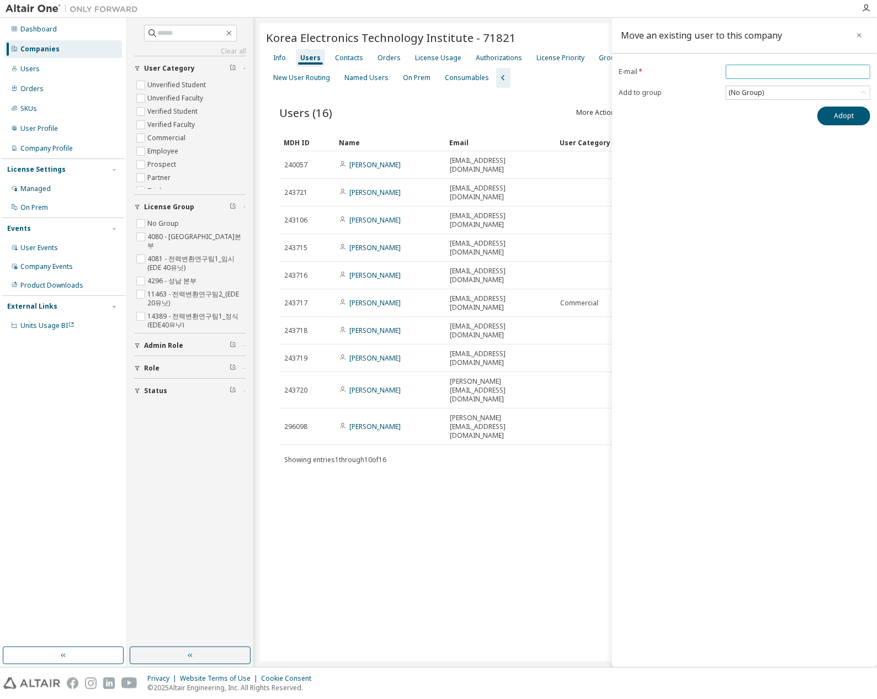
click at [769, 65] on span at bounding box center [798, 72] width 145 height 14
click at [759, 73] on input "email" at bounding box center [797, 71] width 139 height 9
paste input "**********"
type input "**********"
click at [724, 93] on form "**********" at bounding box center [745, 82] width 252 height 35
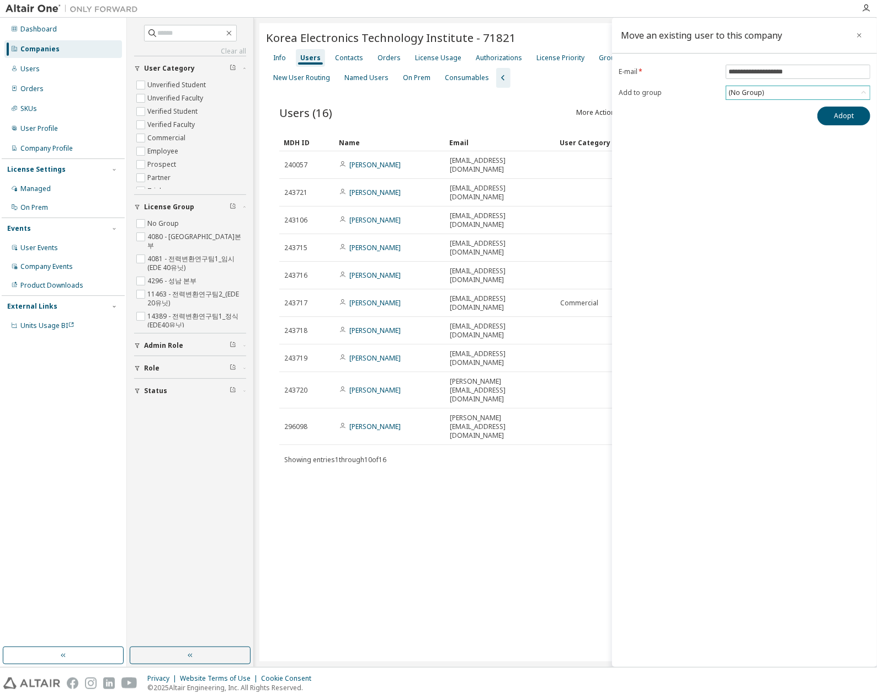
click at [758, 93] on div "(No Group)" at bounding box center [746, 93] width 39 height 12
click at [804, 154] on li "4081 - 전력변환연구팀1_임시(EDE 40유닛)" at bounding box center [797, 152] width 141 height 14
click at [727, 198] on div "**********" at bounding box center [744, 342] width 265 height 649
click at [718, 200] on div "**********" at bounding box center [744, 342] width 265 height 649
click at [851, 115] on button "Adopt" at bounding box center [843, 116] width 53 height 19
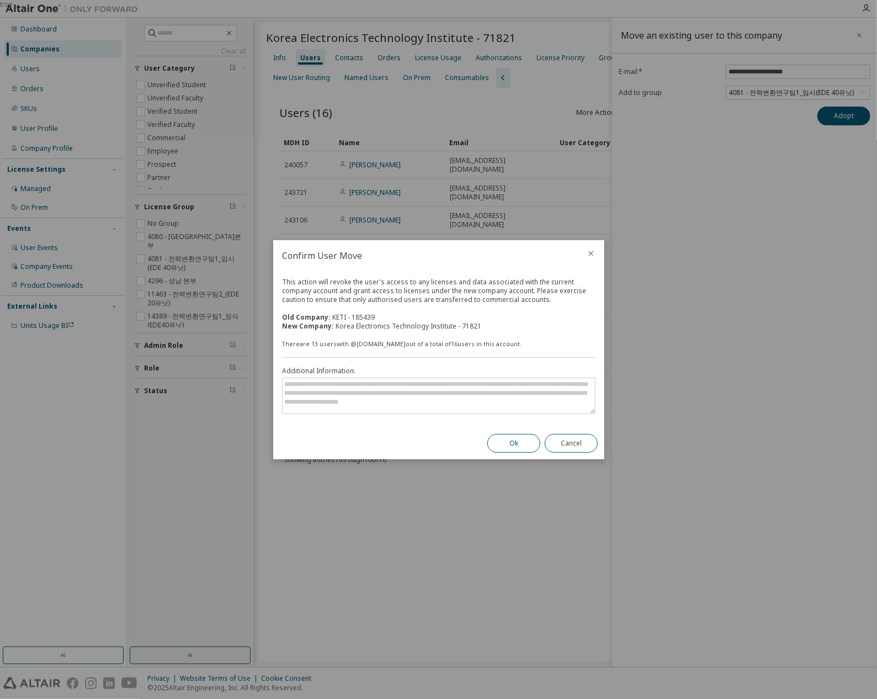
click at [499, 438] on button "Ok" at bounding box center [513, 443] width 53 height 19
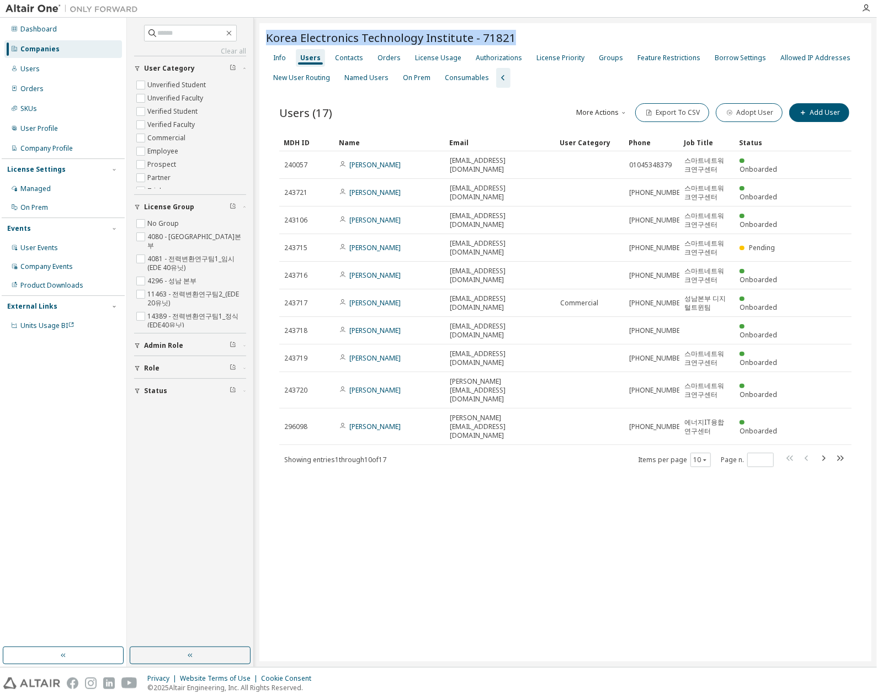
copy span "Korea Electronics Technology Institute - 71821"
drag, startPoint x: 396, startPoint y: 38, endPoint x: 510, endPoint y: 38, distance: 114.8
click at [510, 38] on div "Korea Electronics Technology Institute - 71821" at bounding box center [565, 37] width 599 height 15
click at [526, 38] on div "Korea Electronics Technology Institute - 71821" at bounding box center [565, 37] width 599 height 15
copy span "71821"
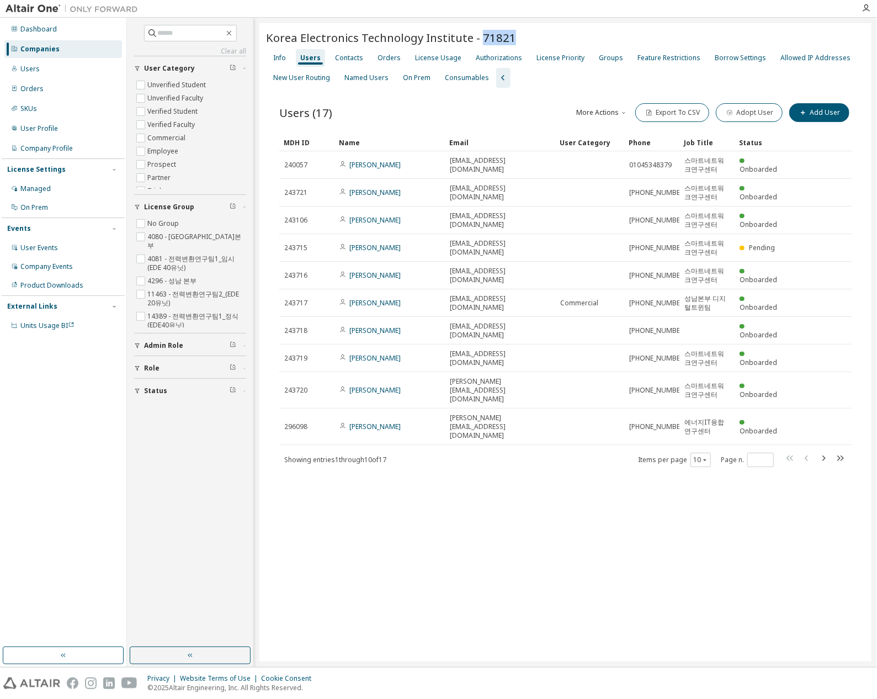
drag, startPoint x: 518, startPoint y: 41, endPoint x: 478, endPoint y: 42, distance: 39.7
click at [478, 42] on div "Korea Electronics Technology Institute - 71821" at bounding box center [565, 37] width 599 height 15
copy span "71821"
